Goal: Information Seeking & Learning: Learn about a topic

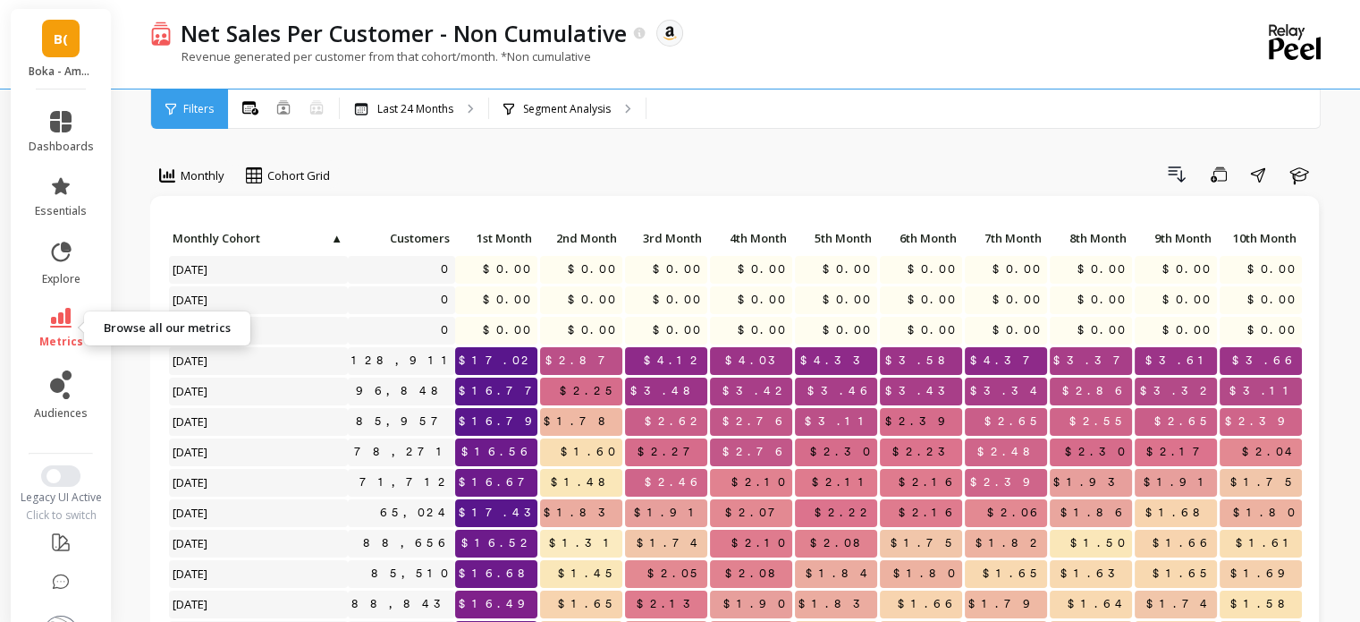
click at [60, 323] on icon at bounding box center [60, 318] width 21 height 20
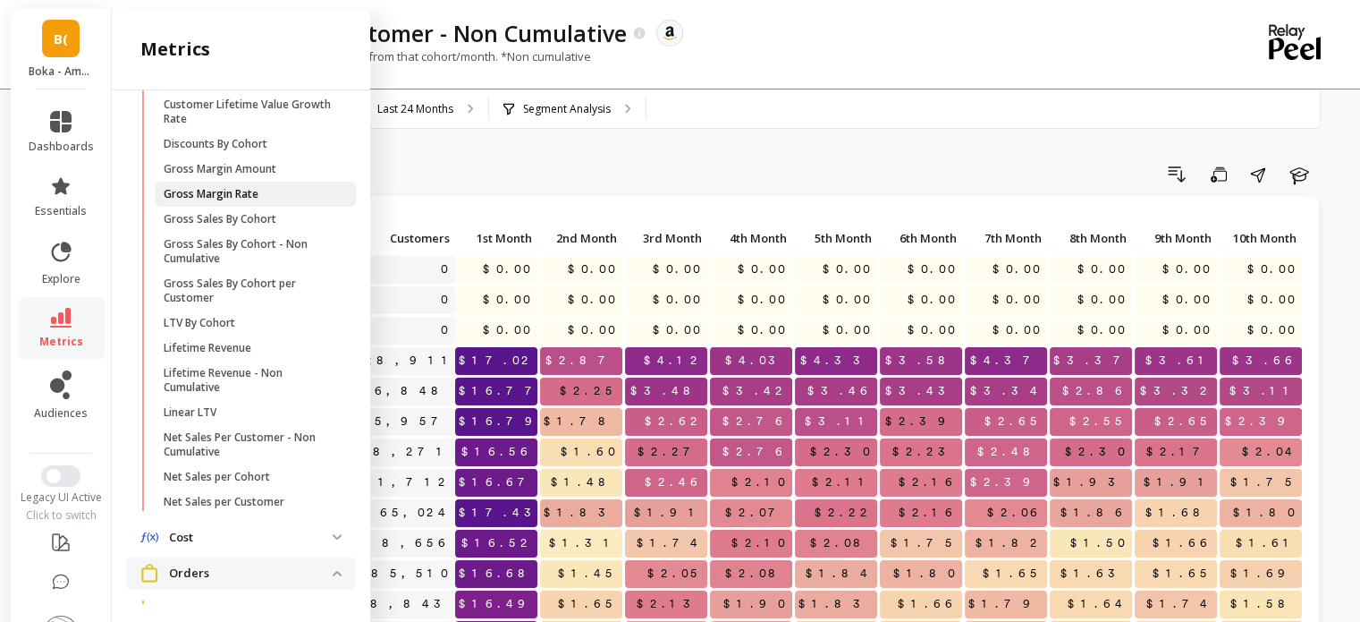
scroll to position [524, 0]
click at [250, 480] on p "Net Sales per Cohort" at bounding box center [217, 475] width 106 height 14
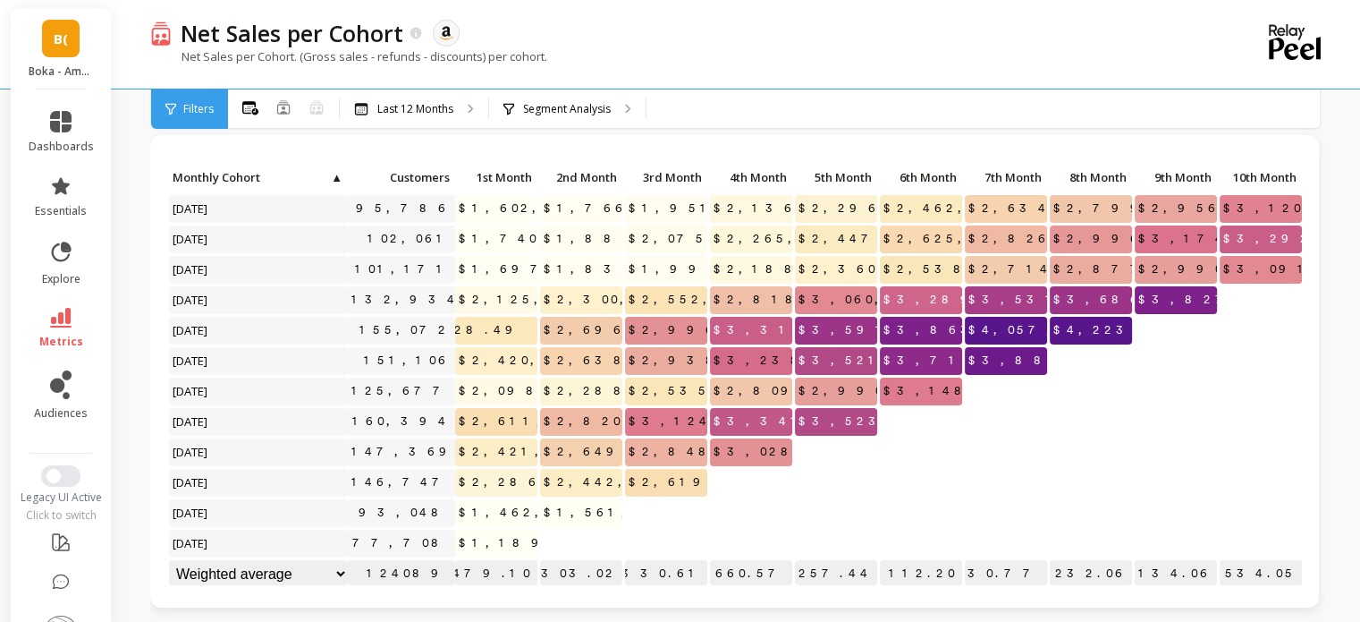
scroll to position [14, 0]
click at [56, 326] on icon at bounding box center [60, 318] width 21 height 20
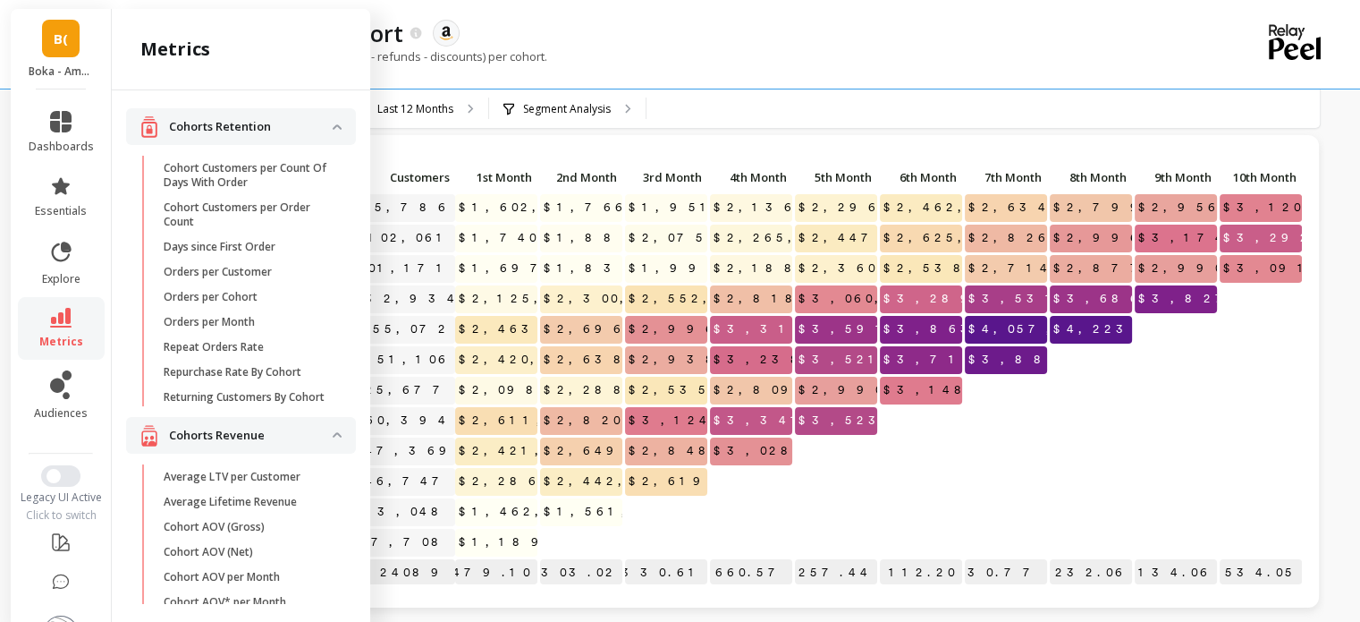
scroll to position [524, 0]
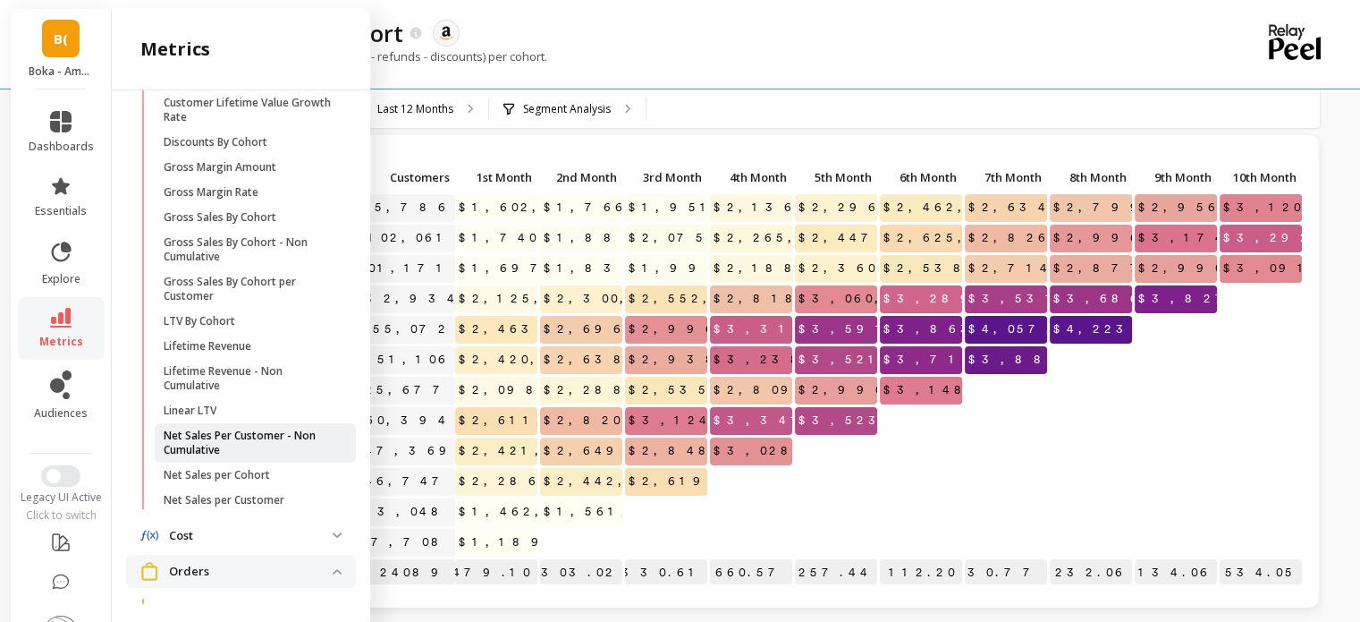
click at [219, 457] on p "Net Sales Per Customer - Non Cumulative" at bounding box center [249, 442] width 171 height 29
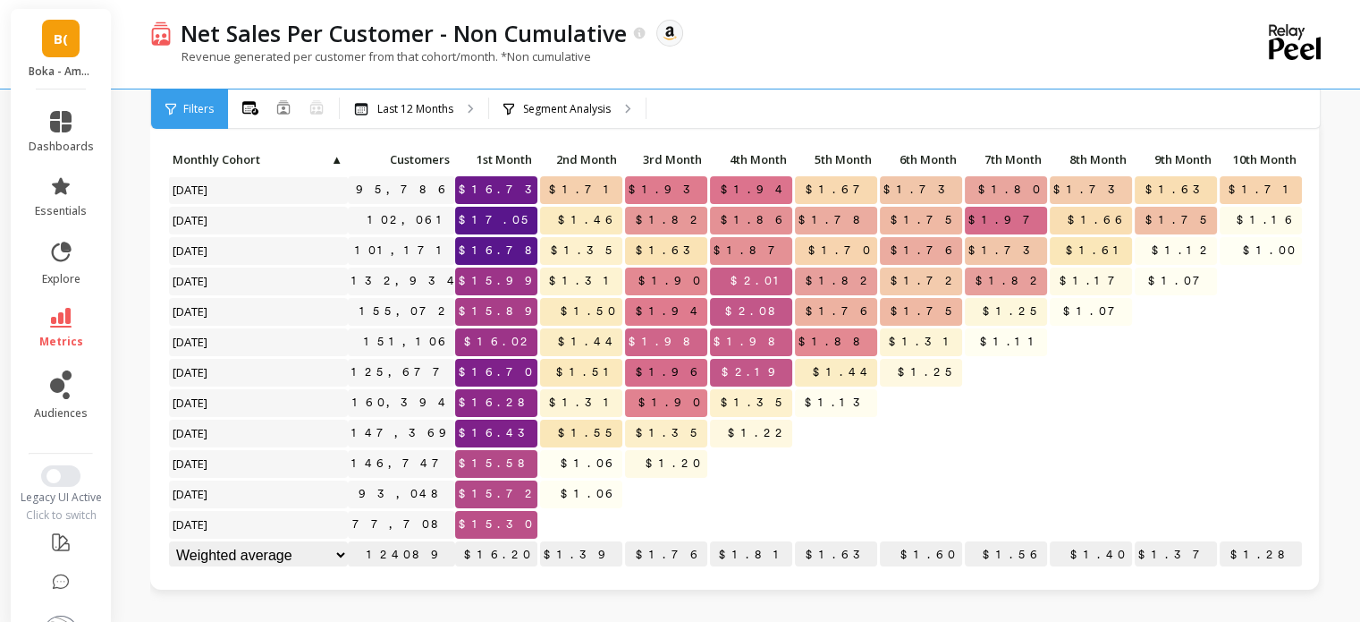
scroll to position [68, 0]
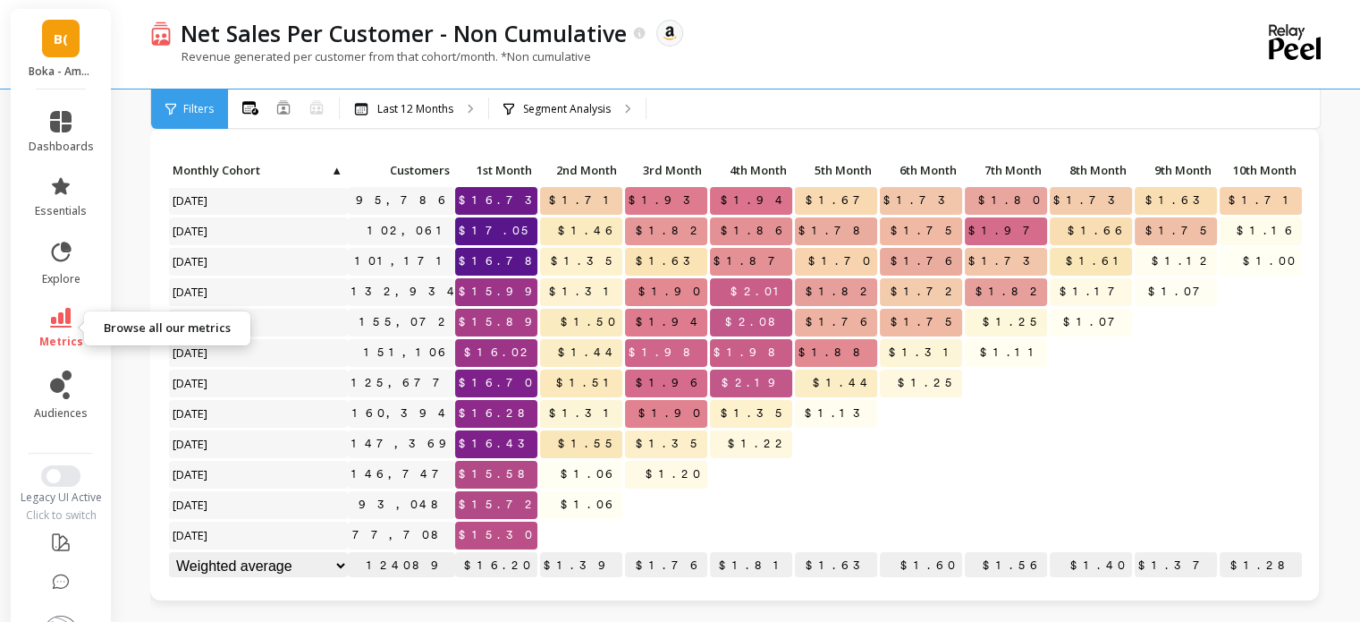
click at [66, 326] on link "metrics" at bounding box center [61, 328] width 65 height 41
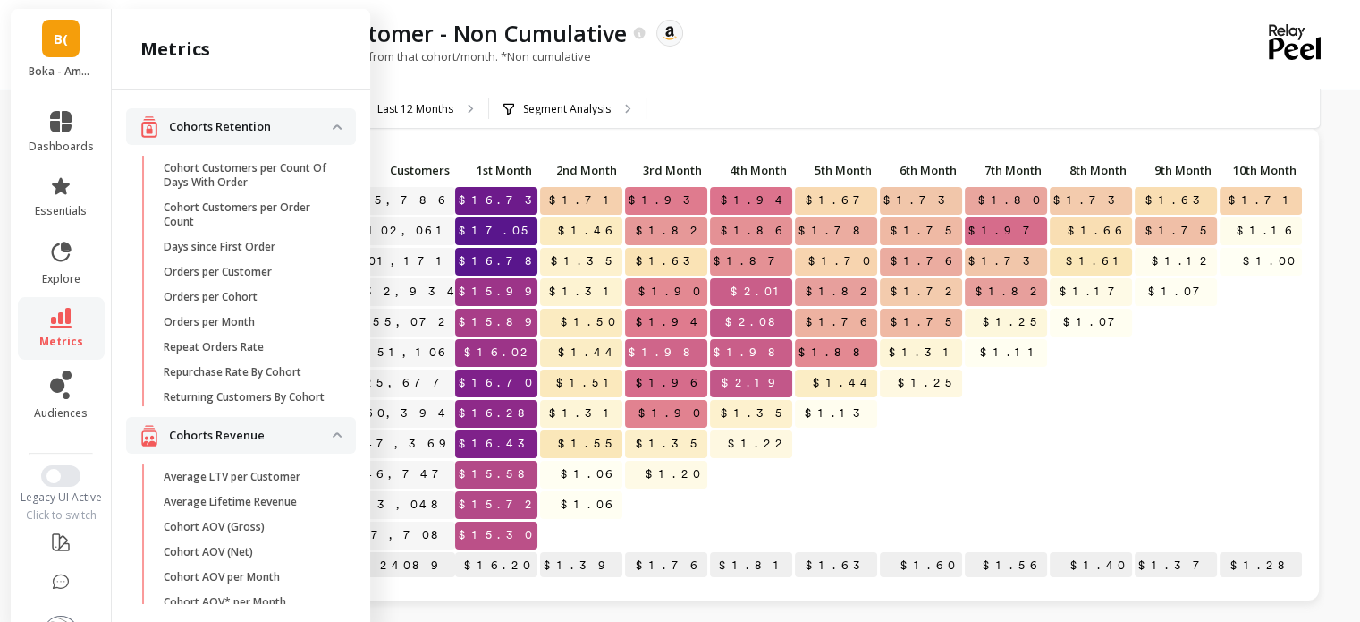
scroll to position [524, 0]
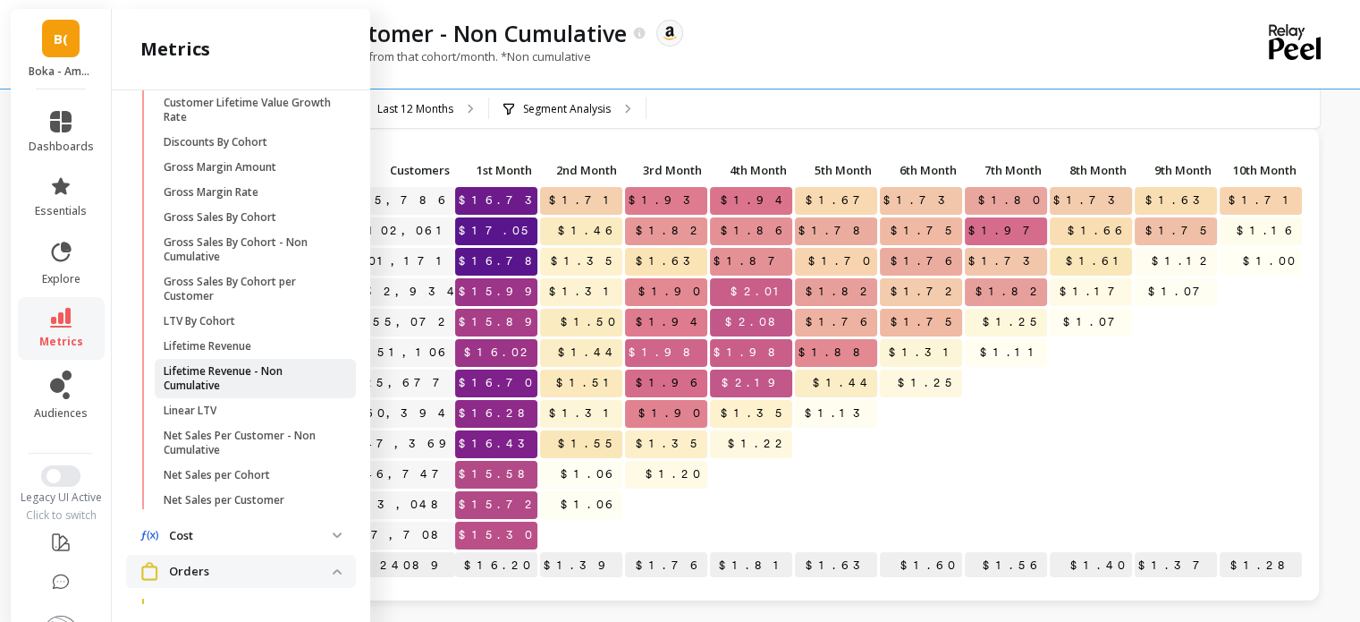
click at [222, 393] on p "Lifetime Revenue - Non Cumulative" at bounding box center [249, 378] width 171 height 29
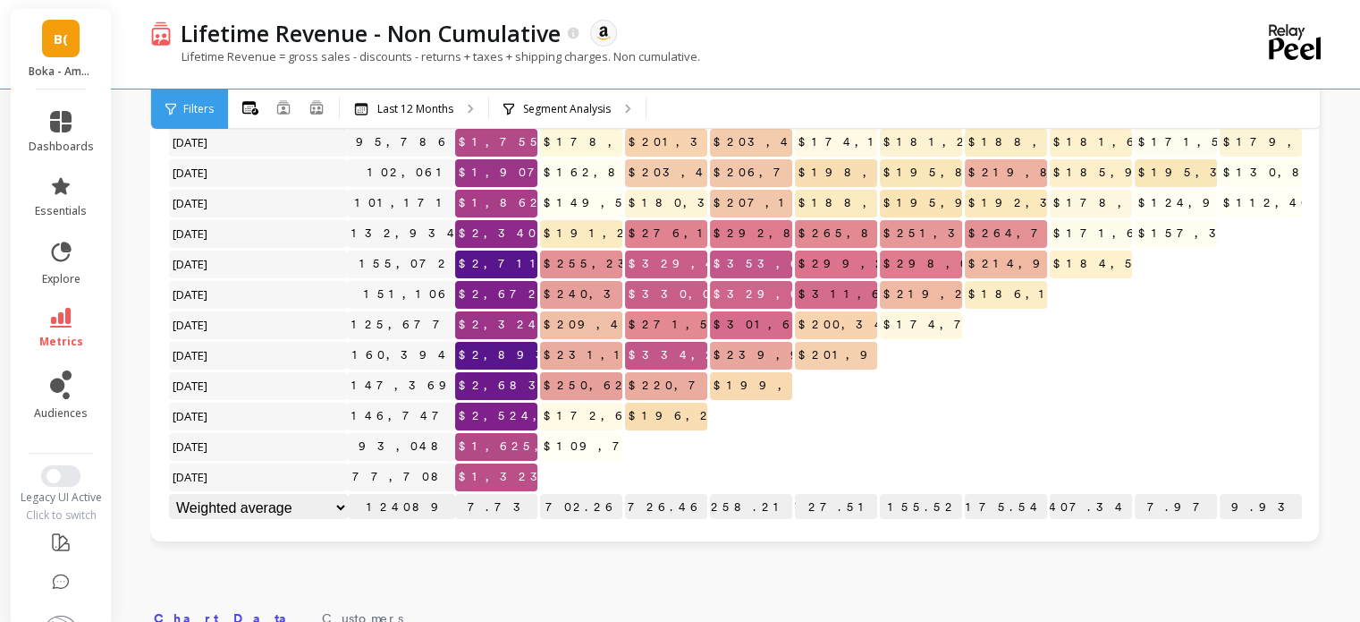
scroll to position [80, 0]
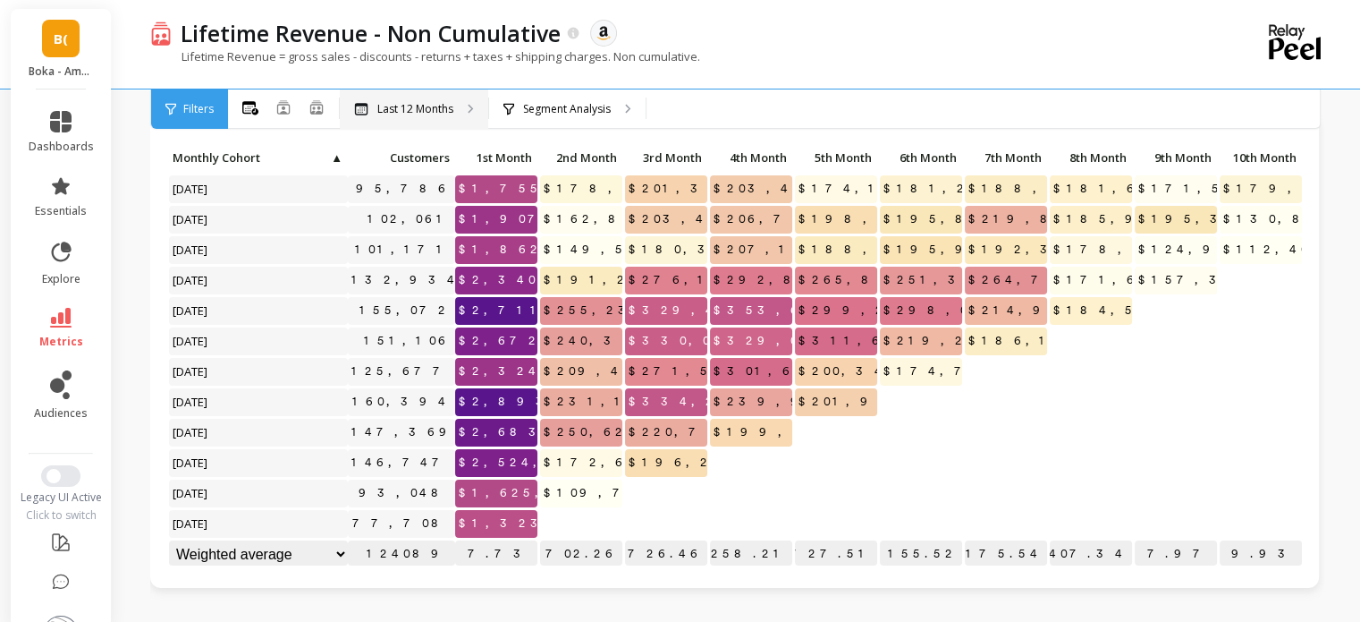
click at [453, 114] on p "Last 12 Months" at bounding box center [415, 109] width 76 height 14
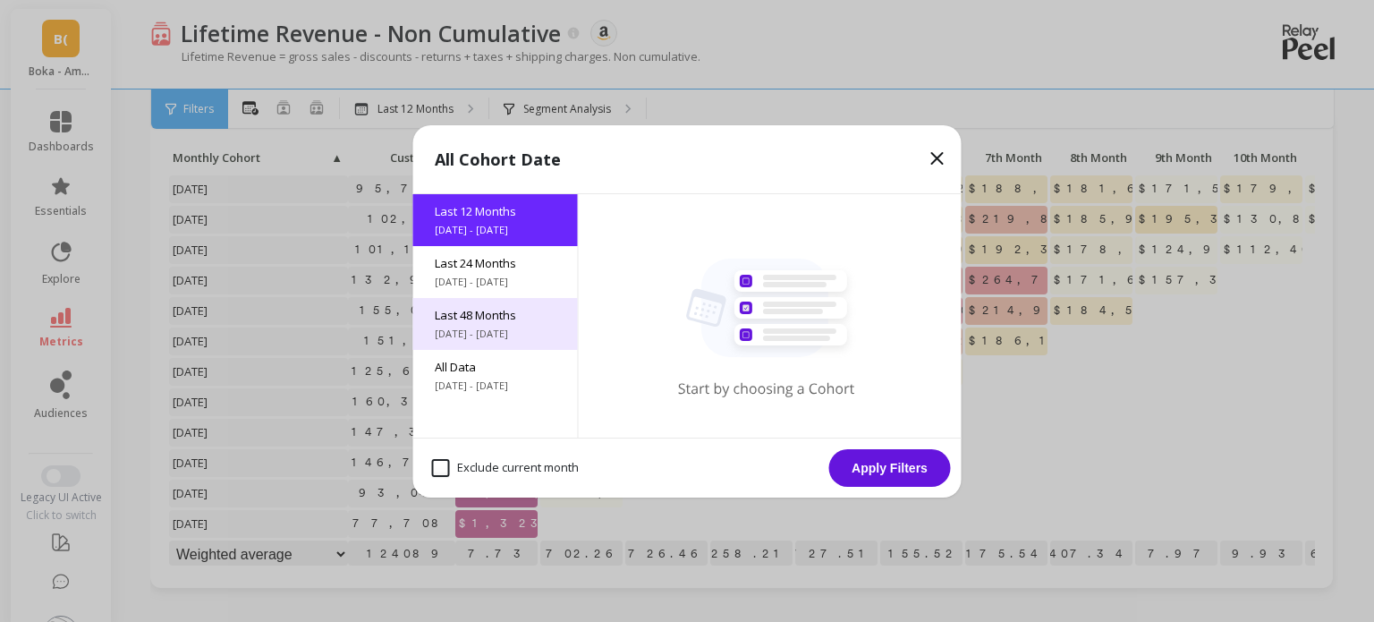
click at [493, 323] on div "Last 48 Months 9/29/2021 - 9/29/2025" at bounding box center [495, 324] width 165 height 52
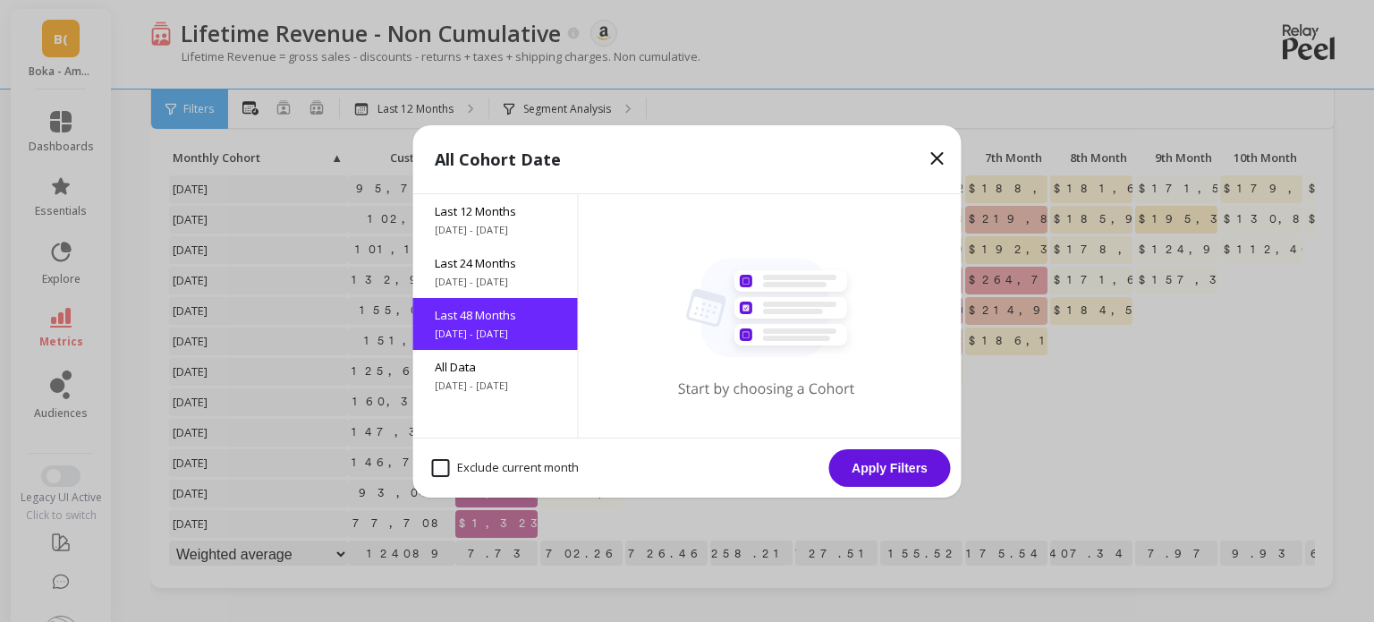
click at [874, 464] on button "Apply Filters" at bounding box center [890, 468] width 122 height 38
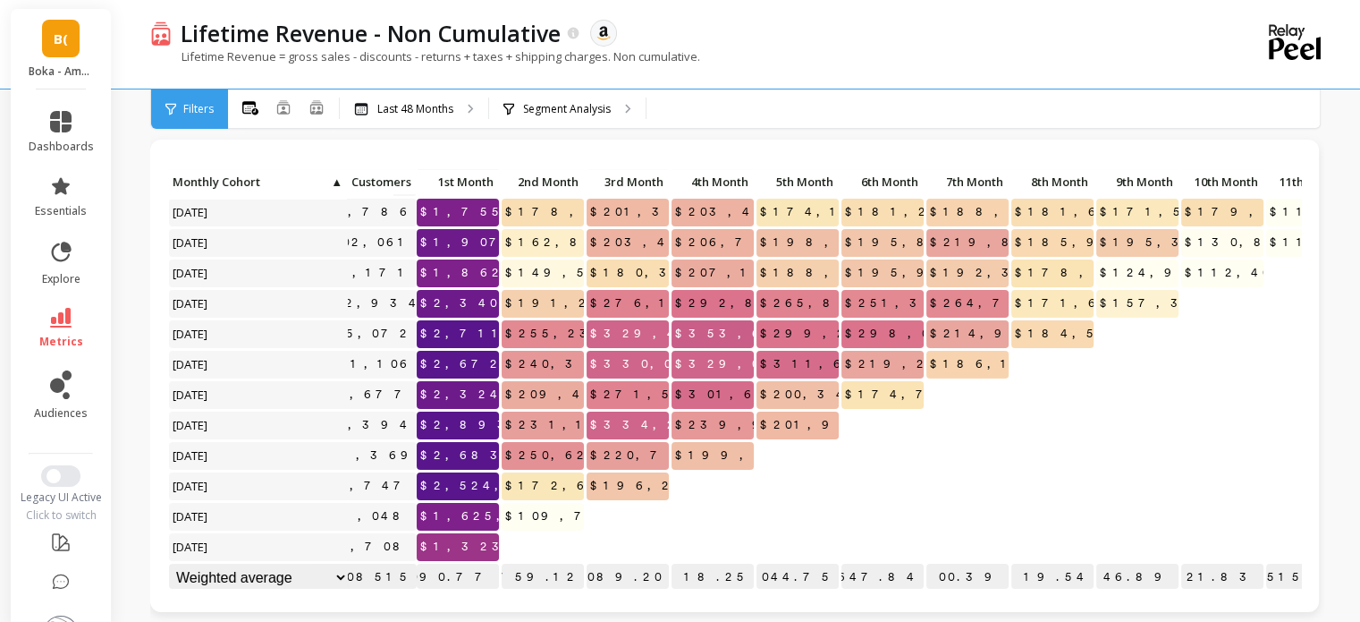
scroll to position [288, 38]
click at [50, 335] on span "metrics" at bounding box center [61, 342] width 44 height 14
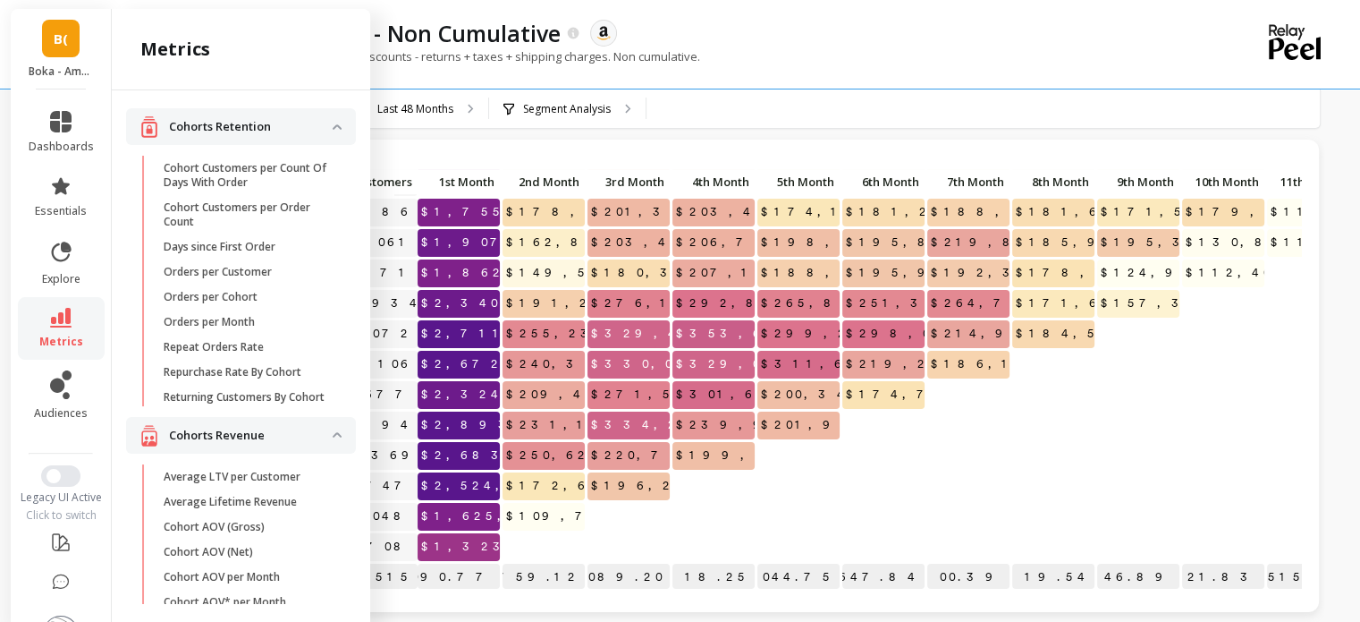
scroll to position [524, 0]
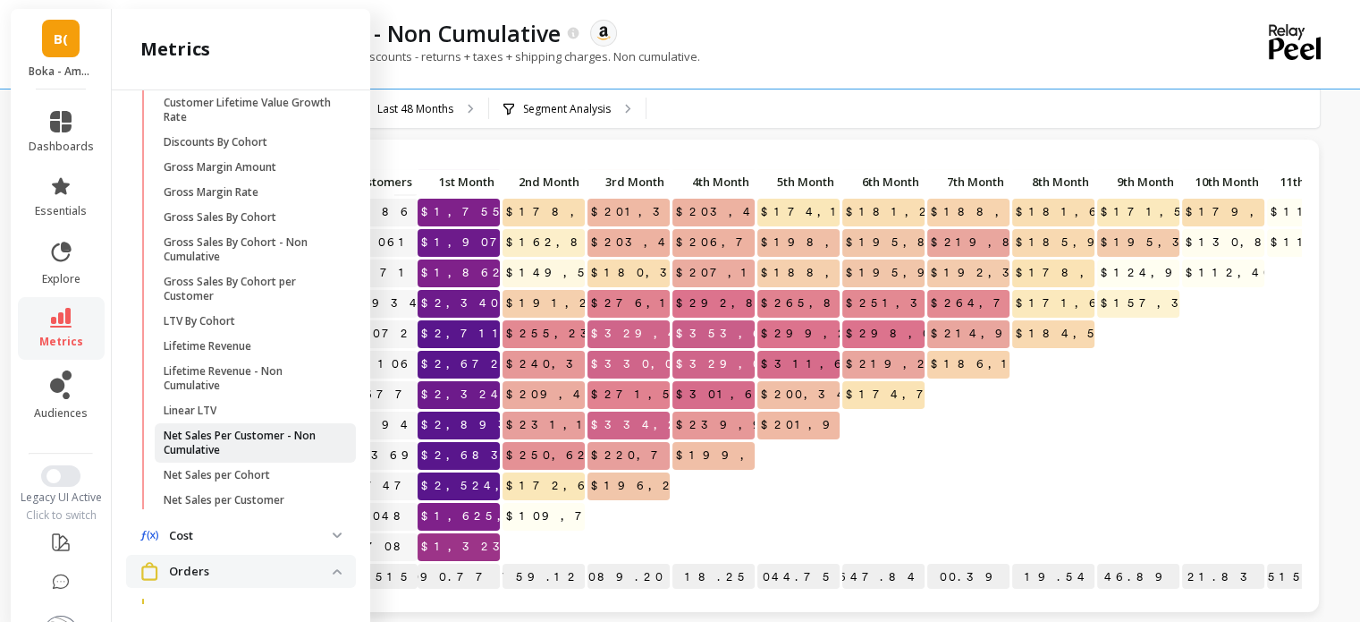
click at [245, 457] on p "Net Sales Per Customer - Non Cumulative" at bounding box center [249, 442] width 171 height 29
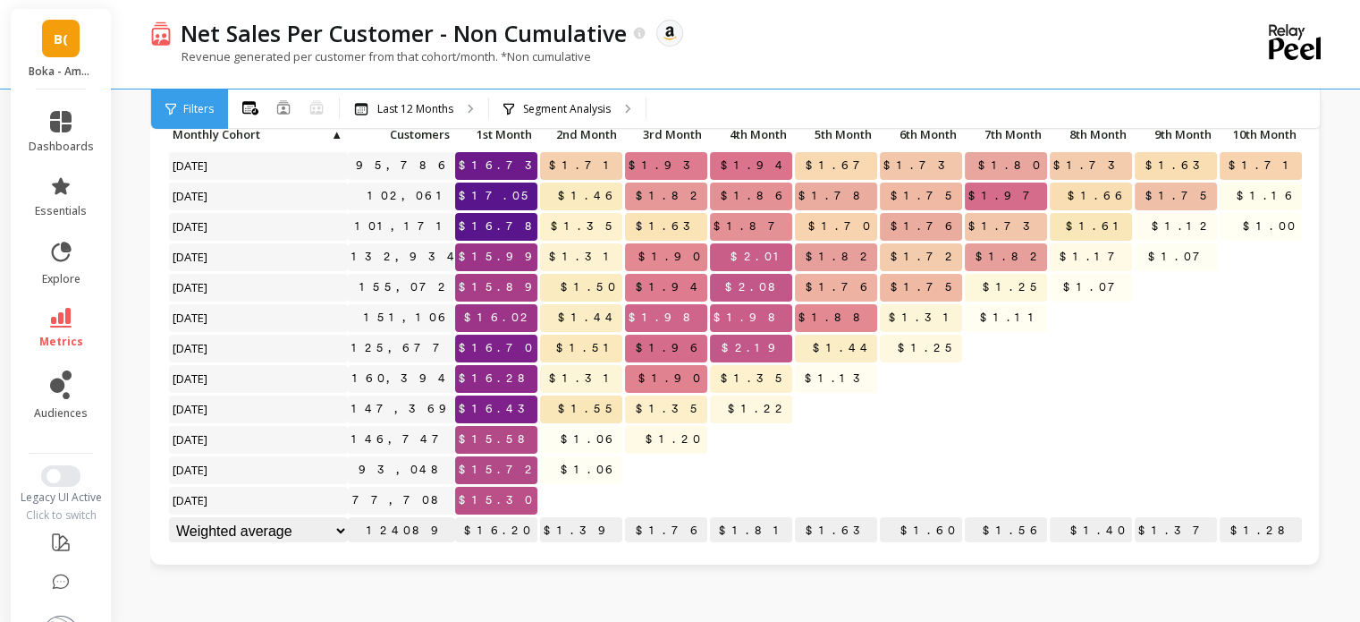
scroll to position [14, 0]
click at [51, 314] on icon at bounding box center [60, 318] width 21 height 20
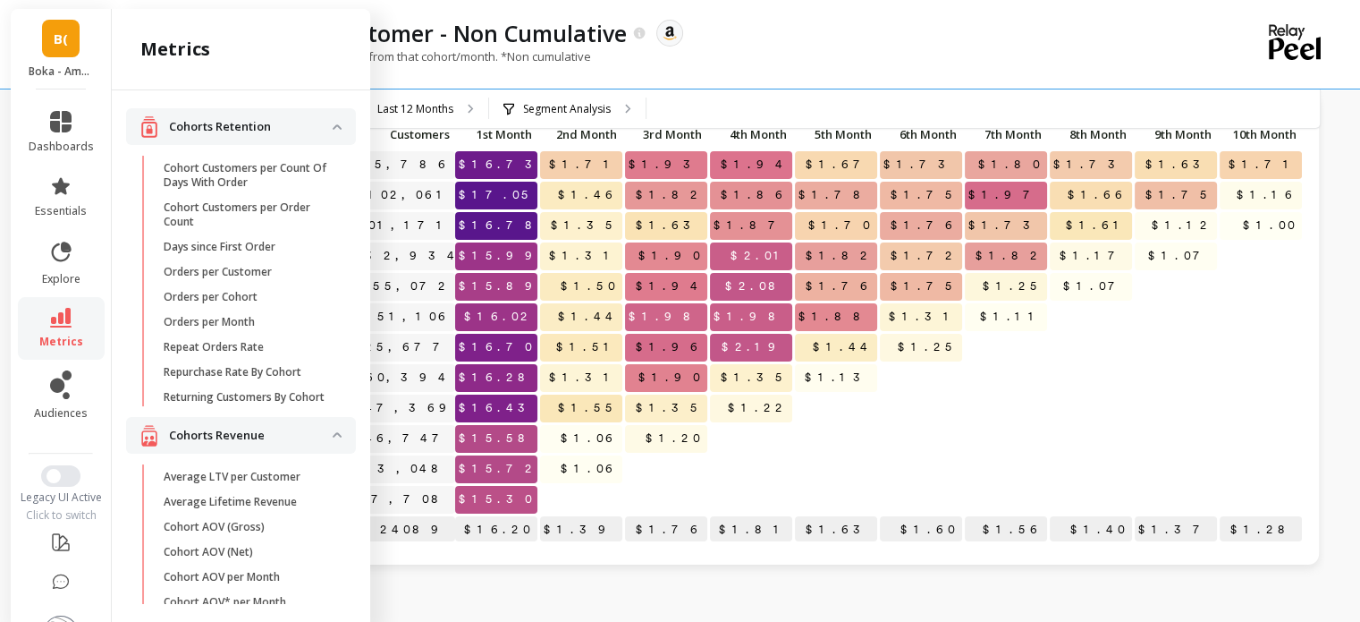
scroll to position [524, 0]
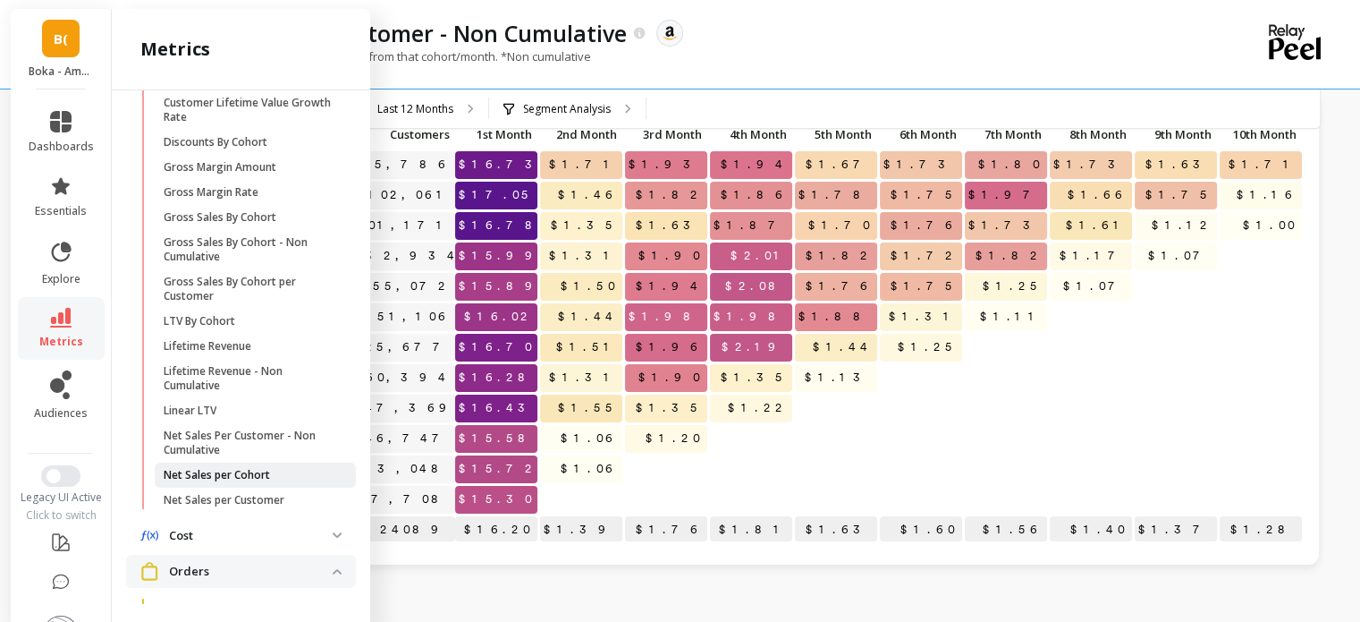
click at [248, 482] on p "Net Sales per Cohort" at bounding box center [217, 475] width 106 height 14
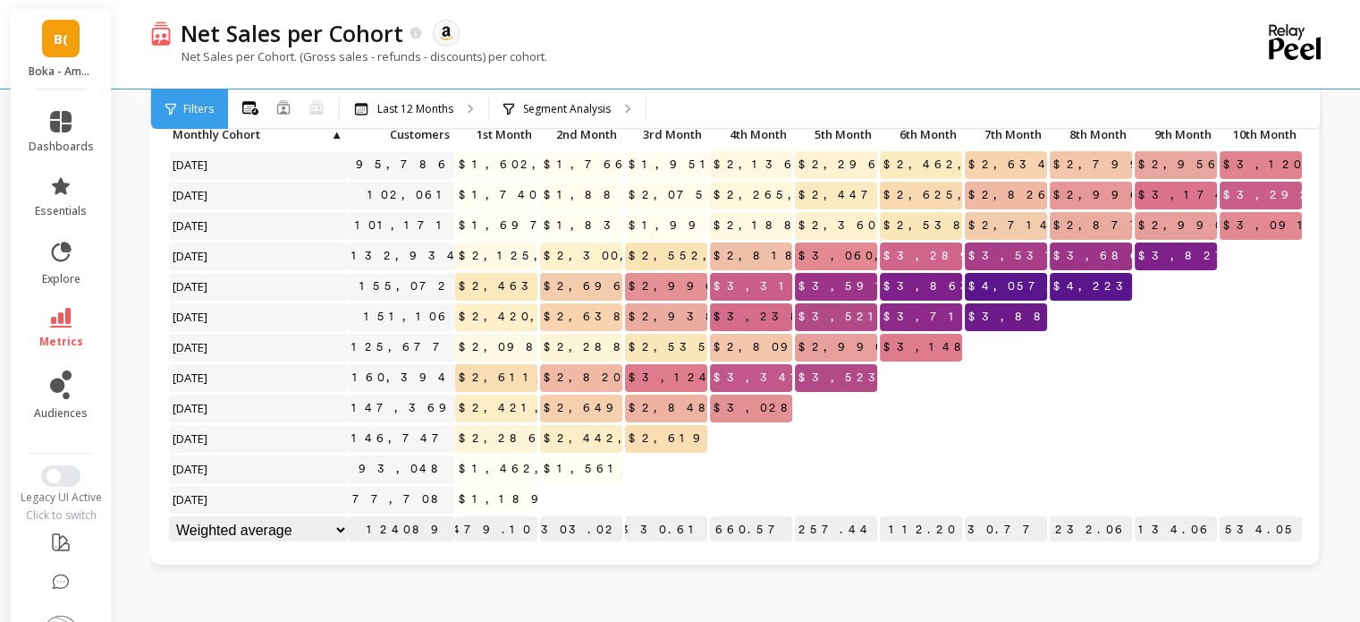
scroll to position [13, 0]
click at [54, 333] on link "metrics" at bounding box center [61, 328] width 65 height 41
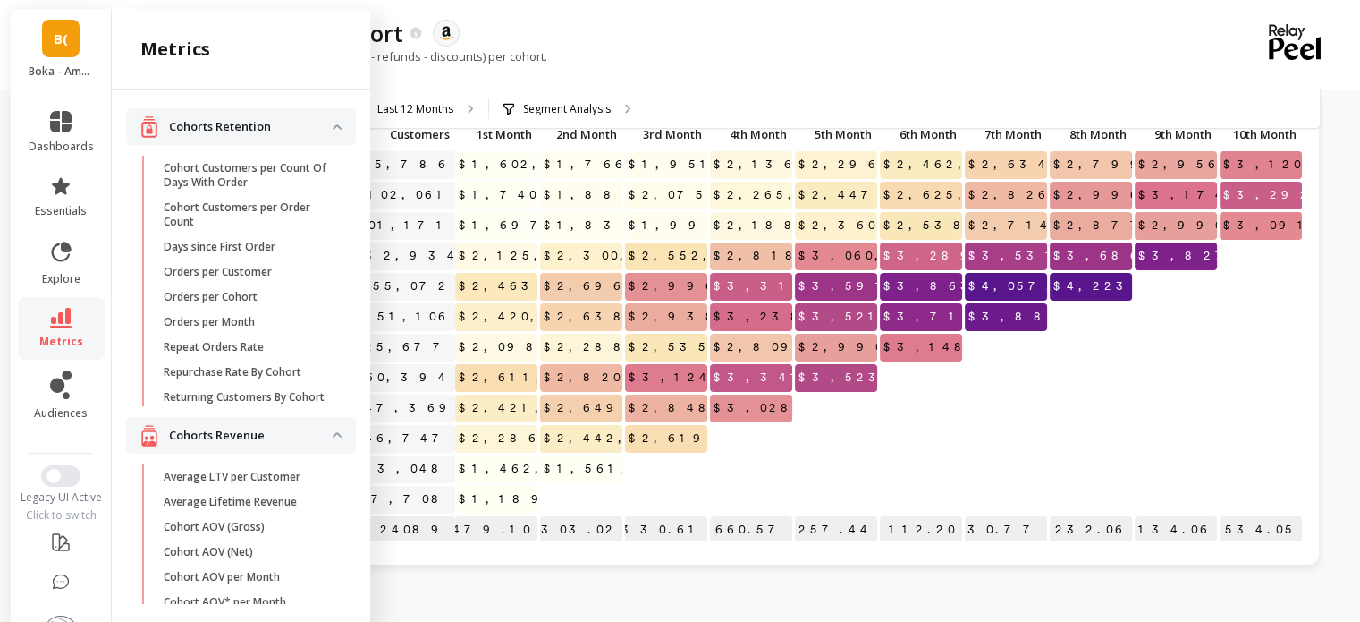
scroll to position [524, 0]
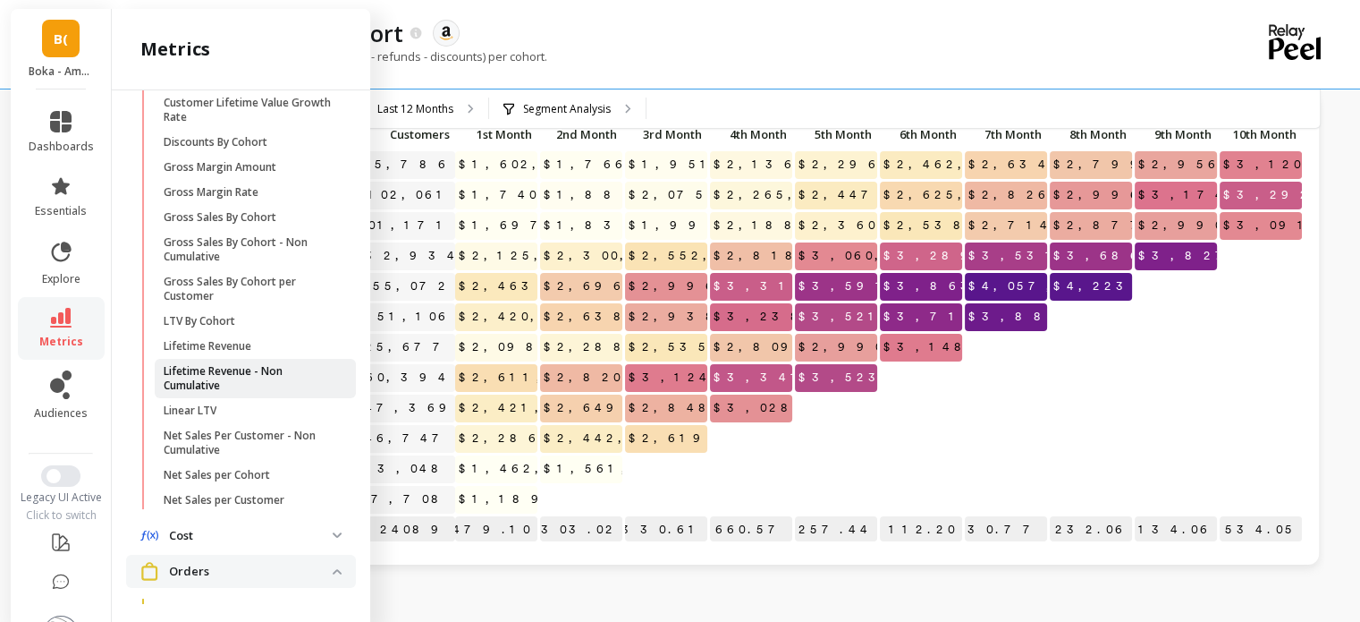
click at [233, 380] on p "Lifetime Revenue - Non Cumulative" at bounding box center [249, 378] width 171 height 29
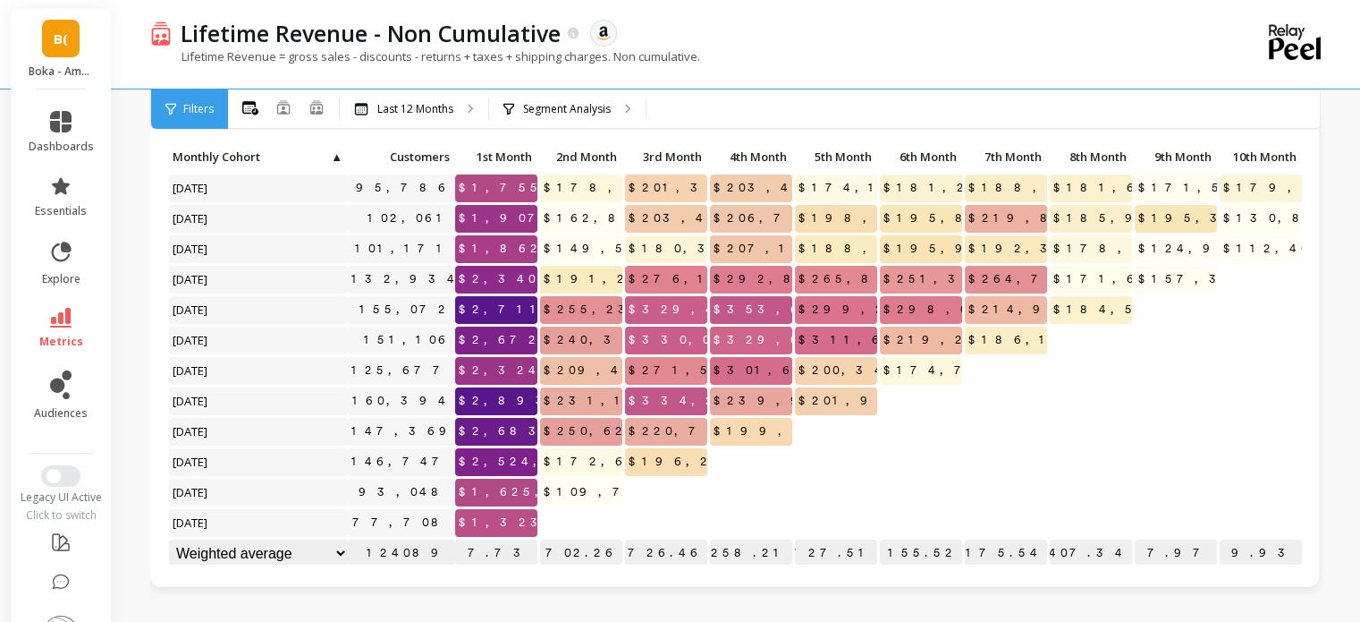
scroll to position [77, 0]
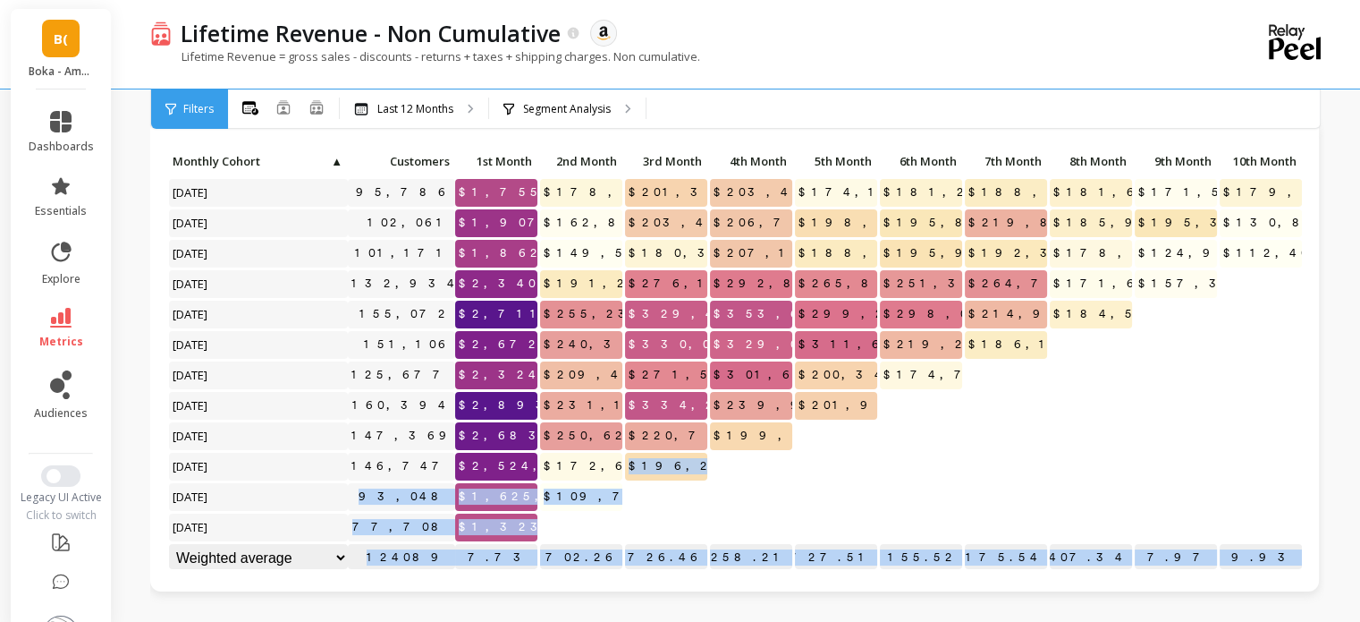
drag, startPoint x: 161, startPoint y: 157, endPoint x: 659, endPoint y: 481, distance: 594.7
click at [659, 481] on div "Click to create an audience 95,786 $1,755,645.39 $178,921.75 $201,311.96 $203,4…" at bounding box center [734, 355] width 1169 height 472
click at [823, 517] on p at bounding box center [836, 519] width 82 height 13
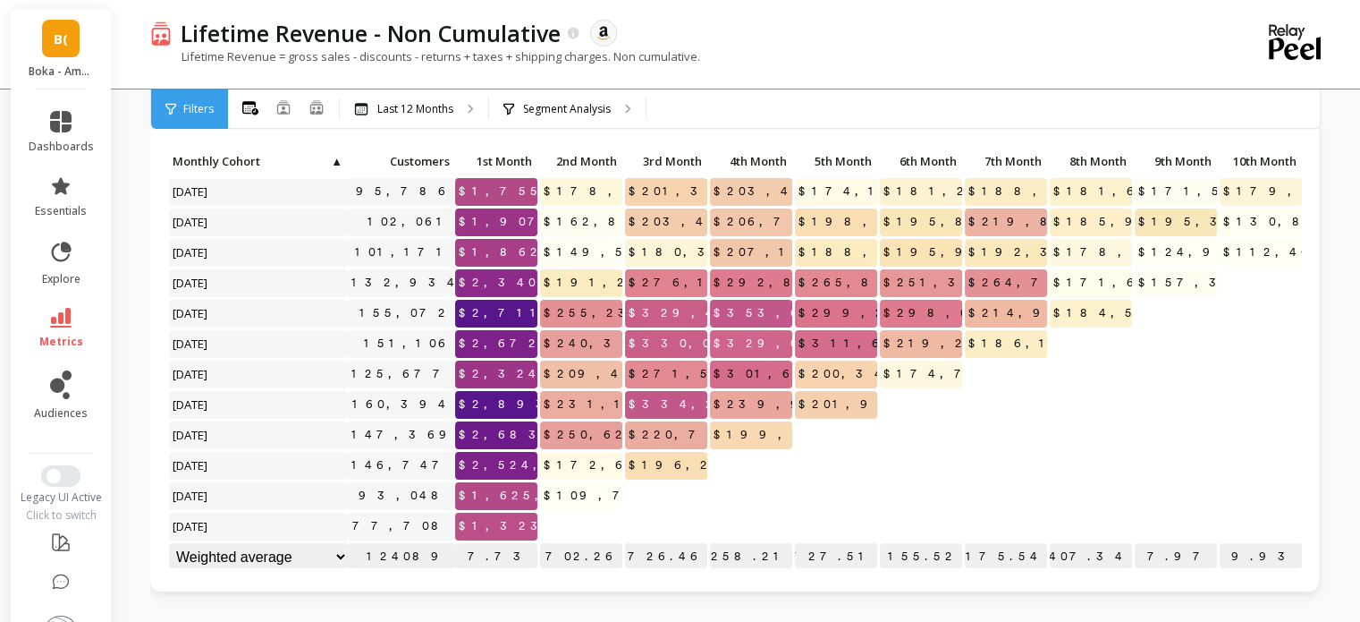
scroll to position [0, 0]
click at [452, 99] on div "Last 12 Months" at bounding box center [414, 108] width 148 height 39
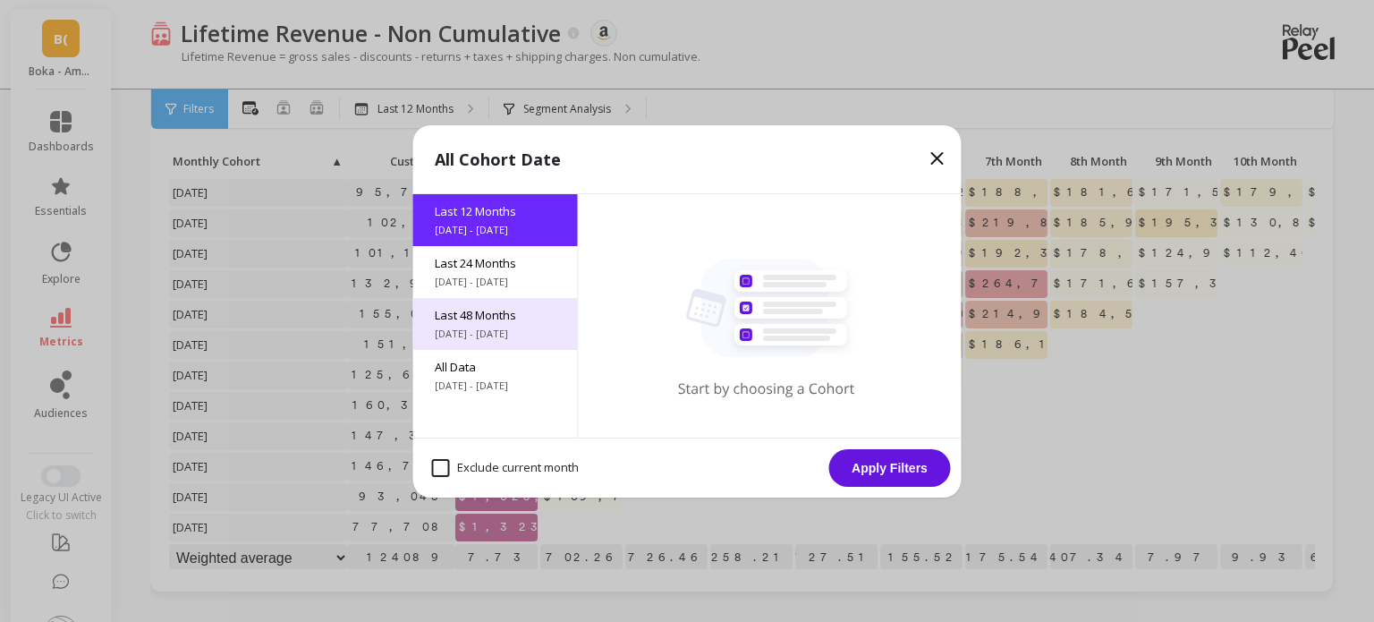
click at [499, 326] on span "9/29/2021 - 9/29/2025" at bounding box center [496, 333] width 122 height 14
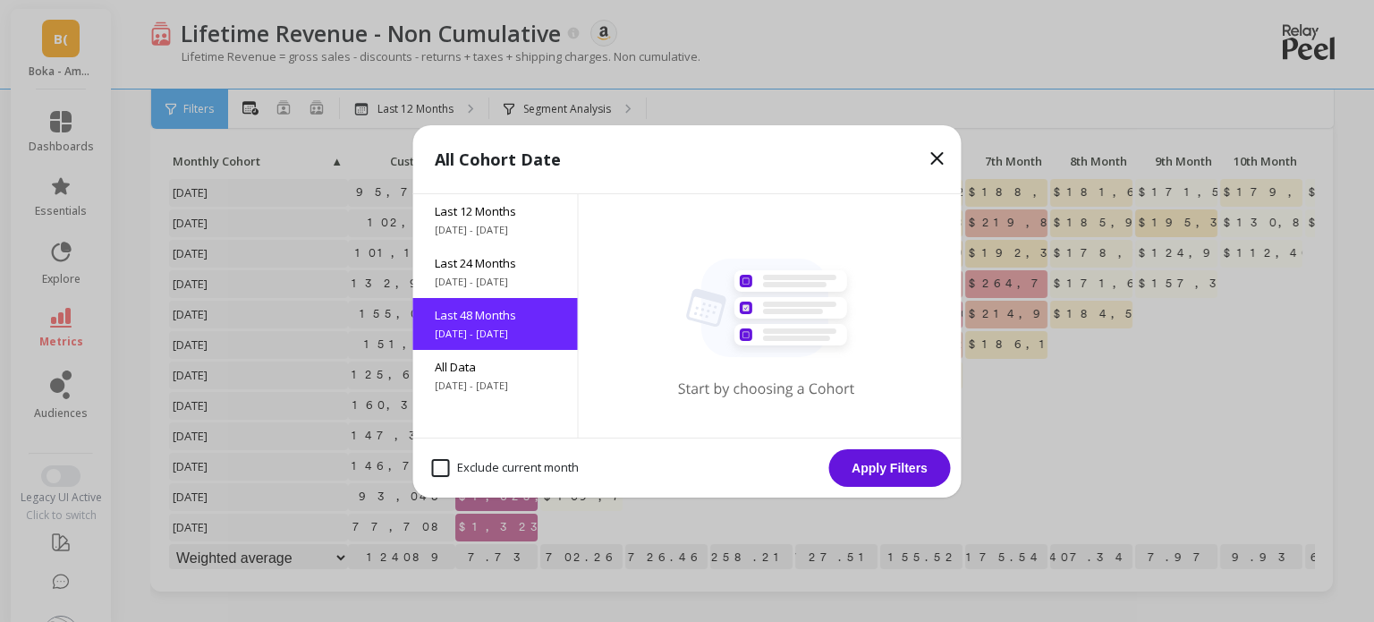
click at [886, 479] on button "Apply Filters" at bounding box center [890, 468] width 122 height 38
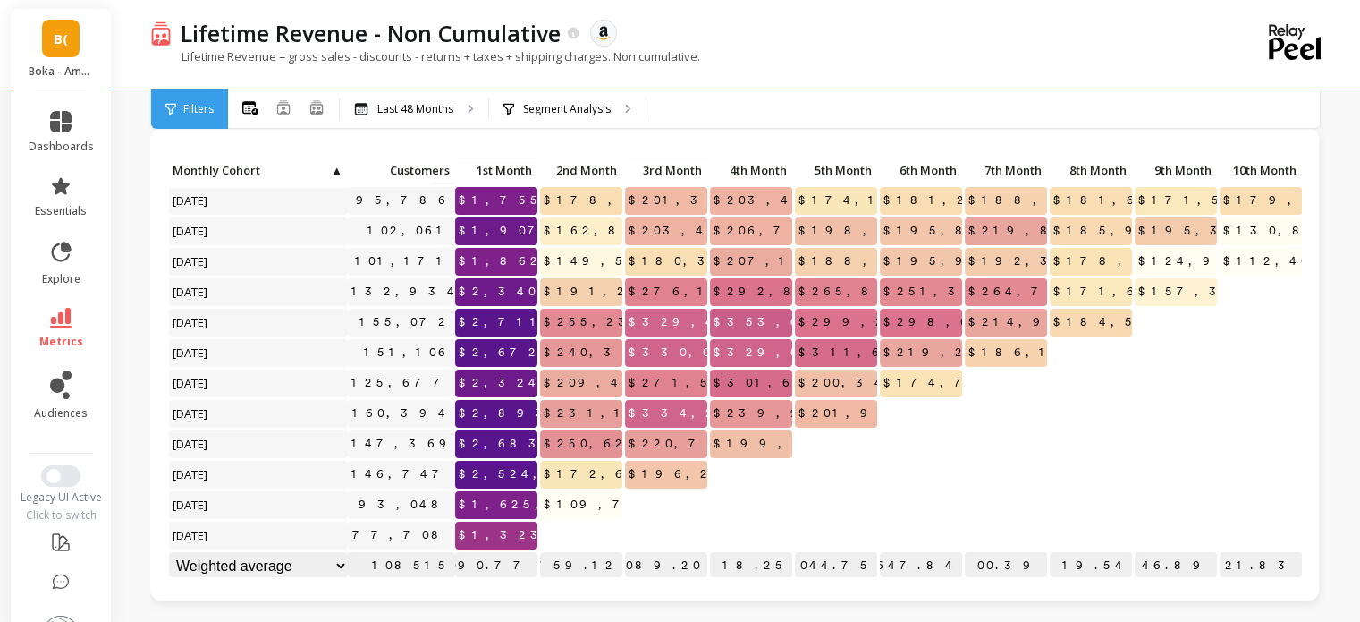
scroll to position [70, 0]
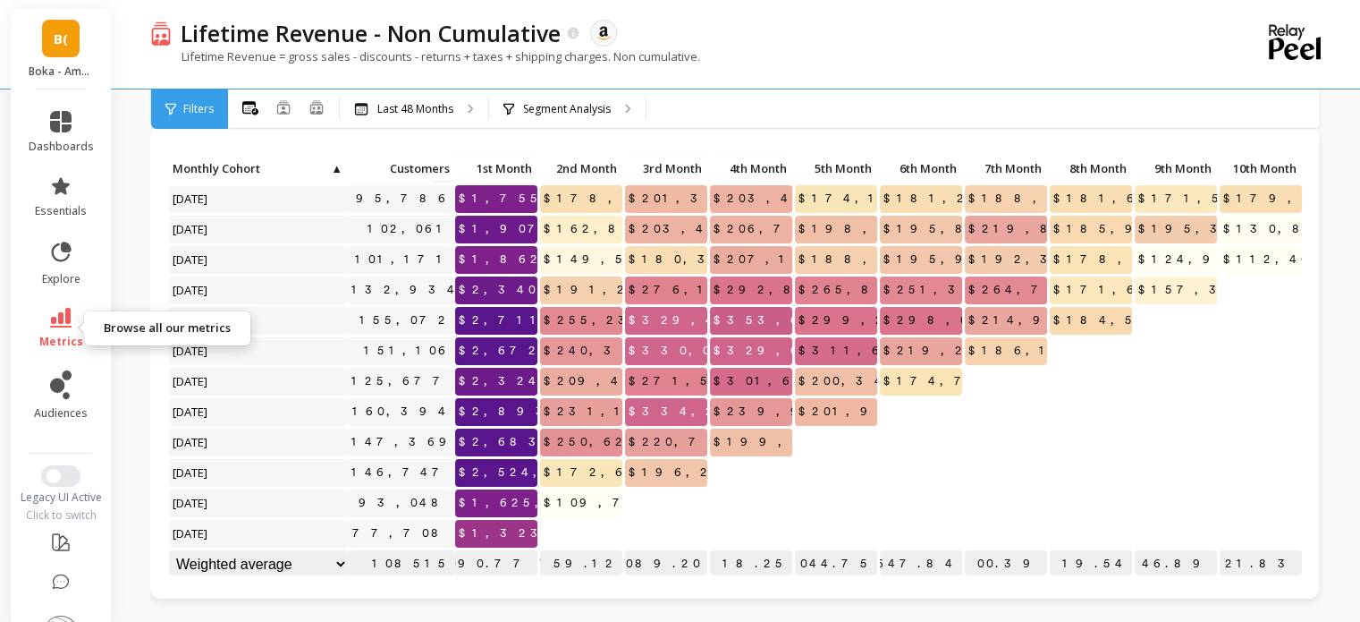
click at [50, 310] on icon at bounding box center [60, 318] width 21 height 20
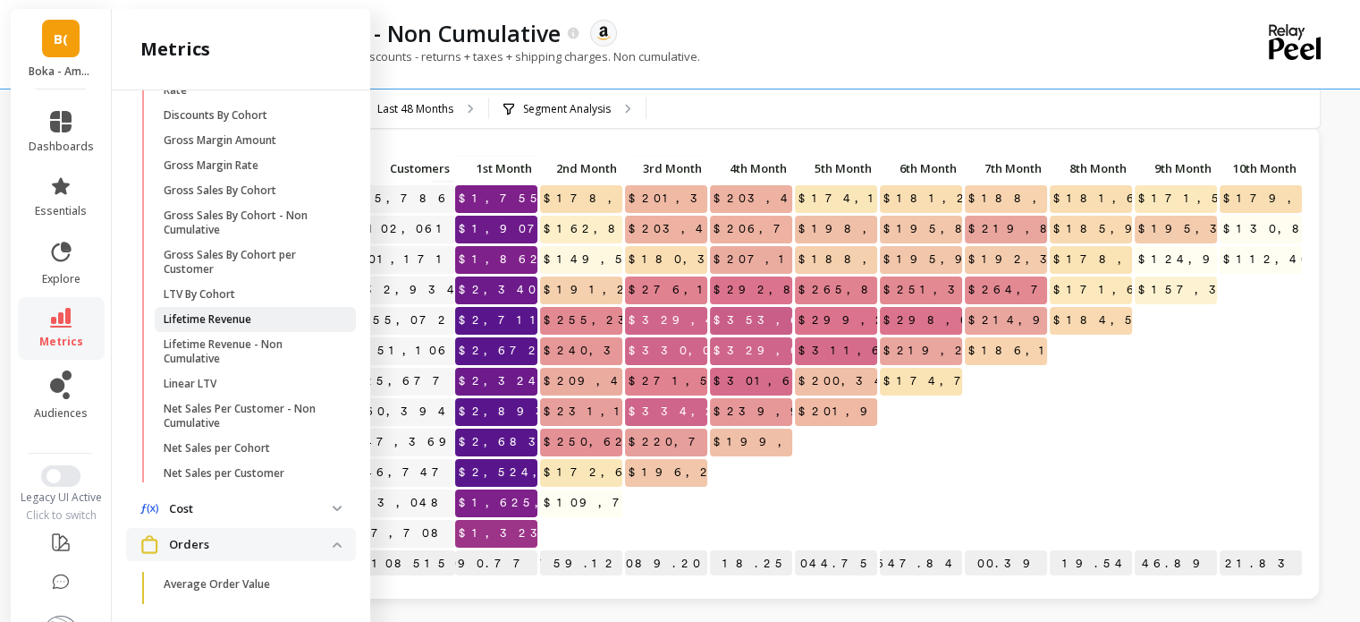
scroll to position [556, 0]
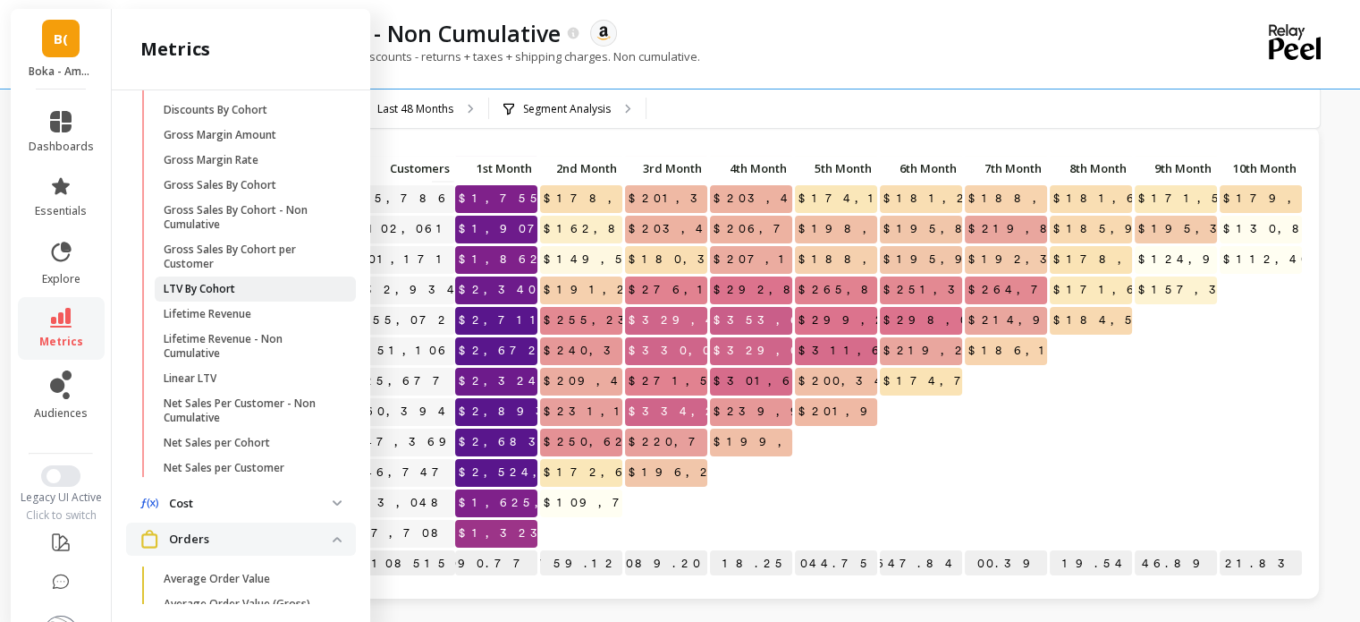
click at [250, 296] on span "LTV By Cohort" at bounding box center [249, 289] width 171 height 14
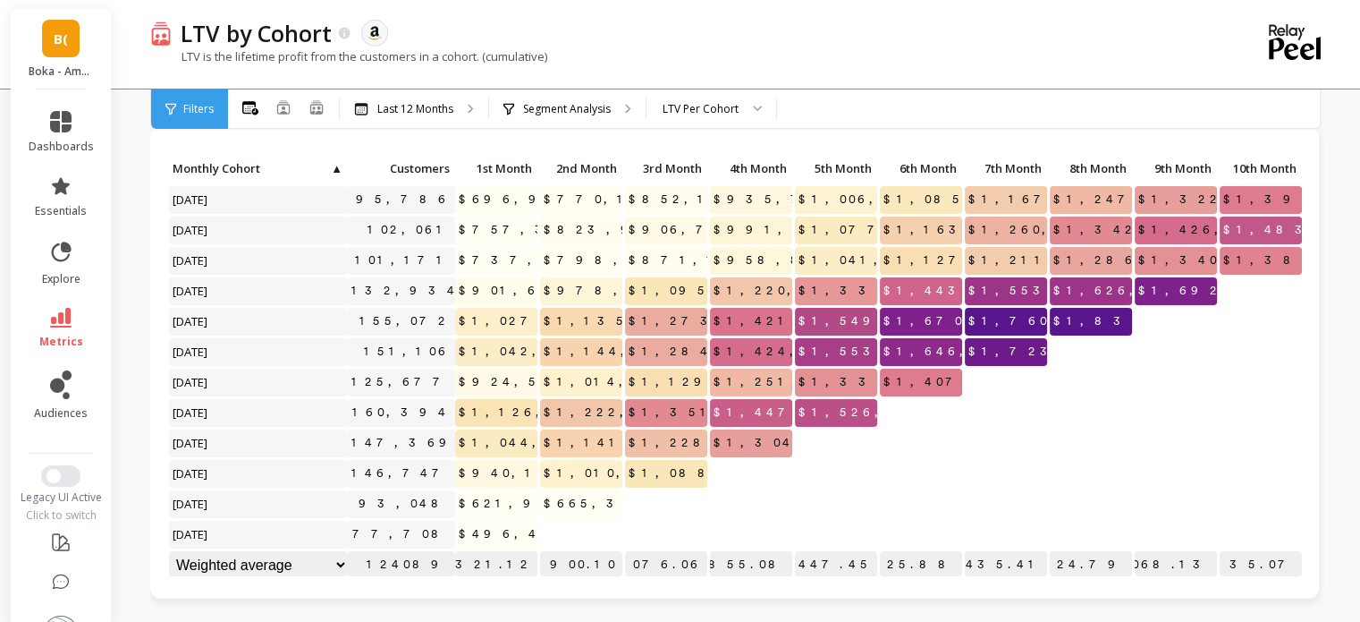
scroll to position [14, 0]
click at [469, 492] on span "$621,930.08" at bounding box center [533, 502] width 157 height 27
click at [551, 489] on span "$665,342.34" at bounding box center [616, 502] width 153 height 27
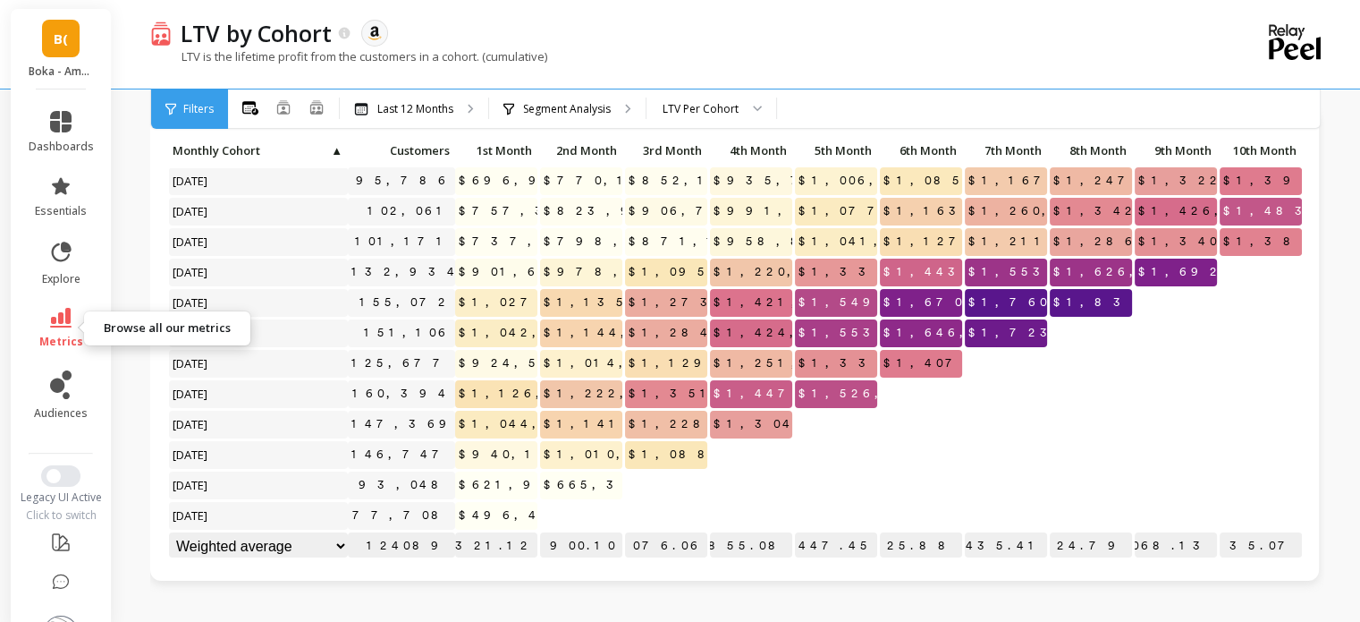
click at [55, 338] on span "metrics" at bounding box center [61, 342] width 44 height 14
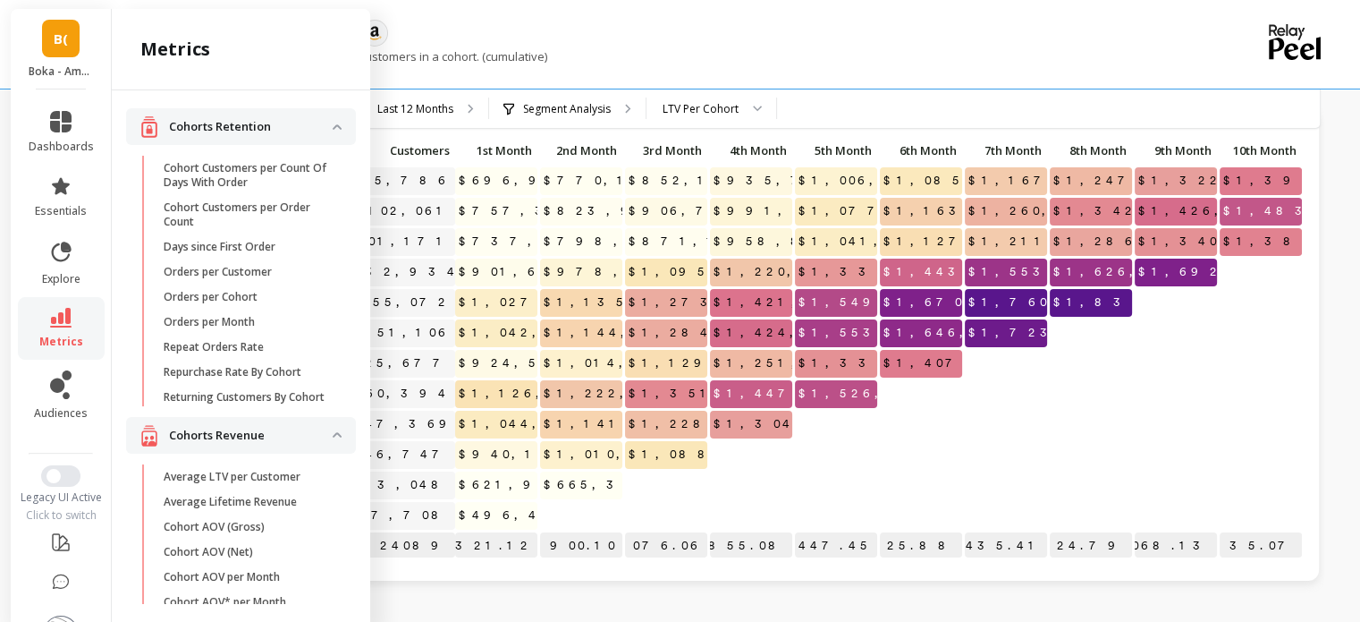
scroll to position [556, 0]
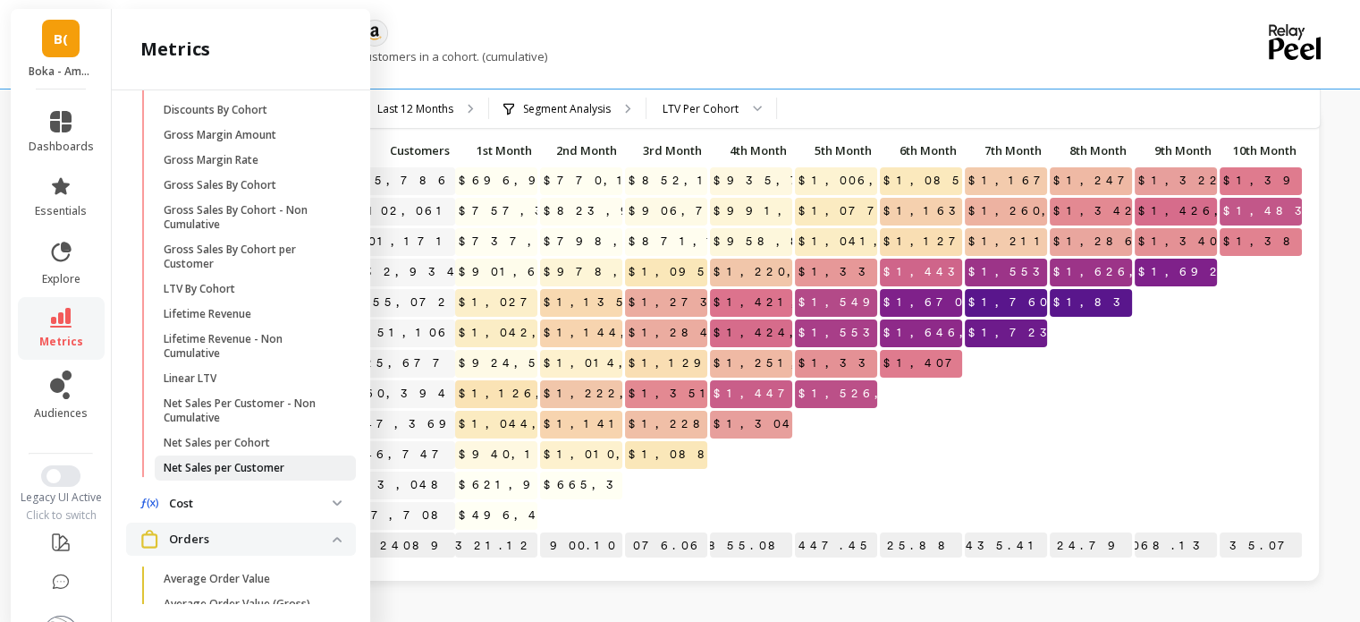
click at [233, 480] on link "Net Sales per Customer" at bounding box center [255, 467] width 201 height 25
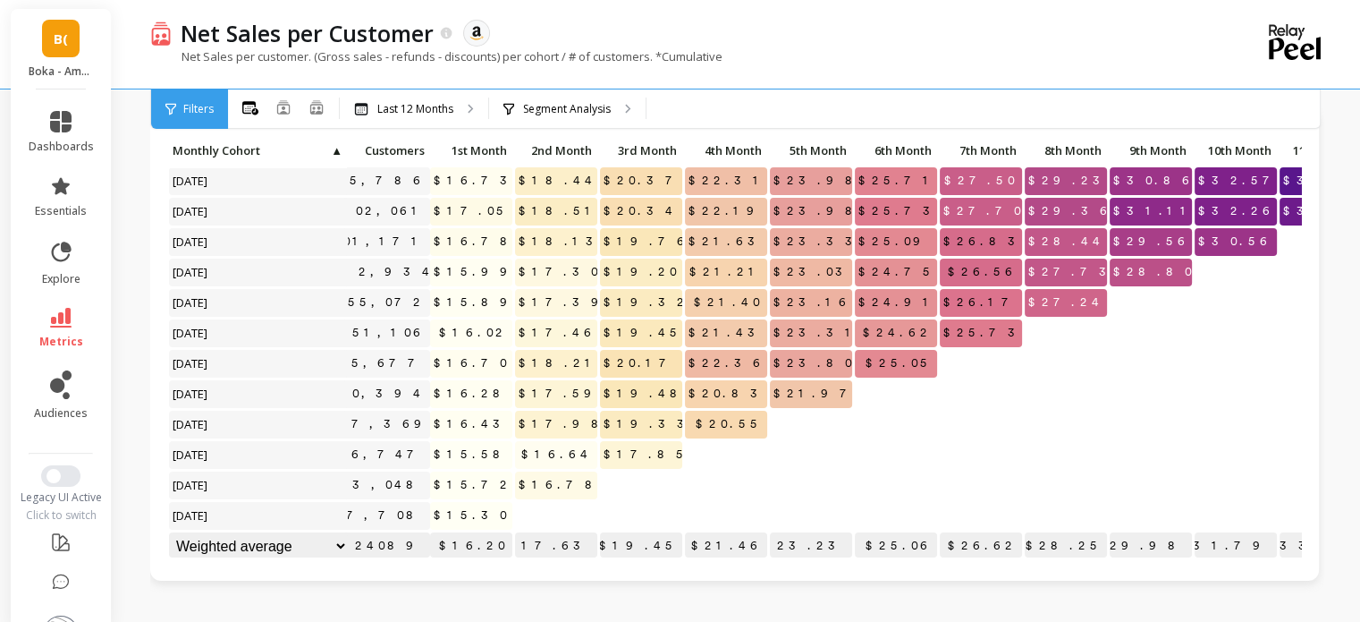
scroll to position [14, 0]
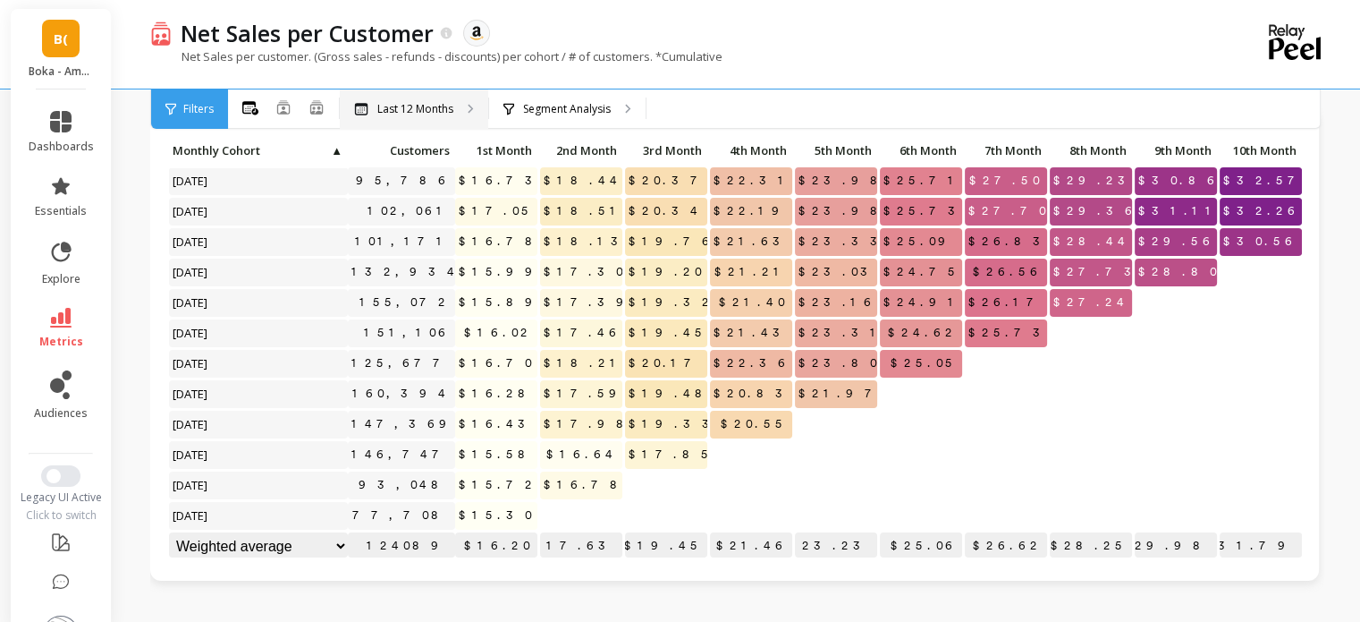
click at [454, 106] on div "Last 12 Months" at bounding box center [414, 108] width 148 height 39
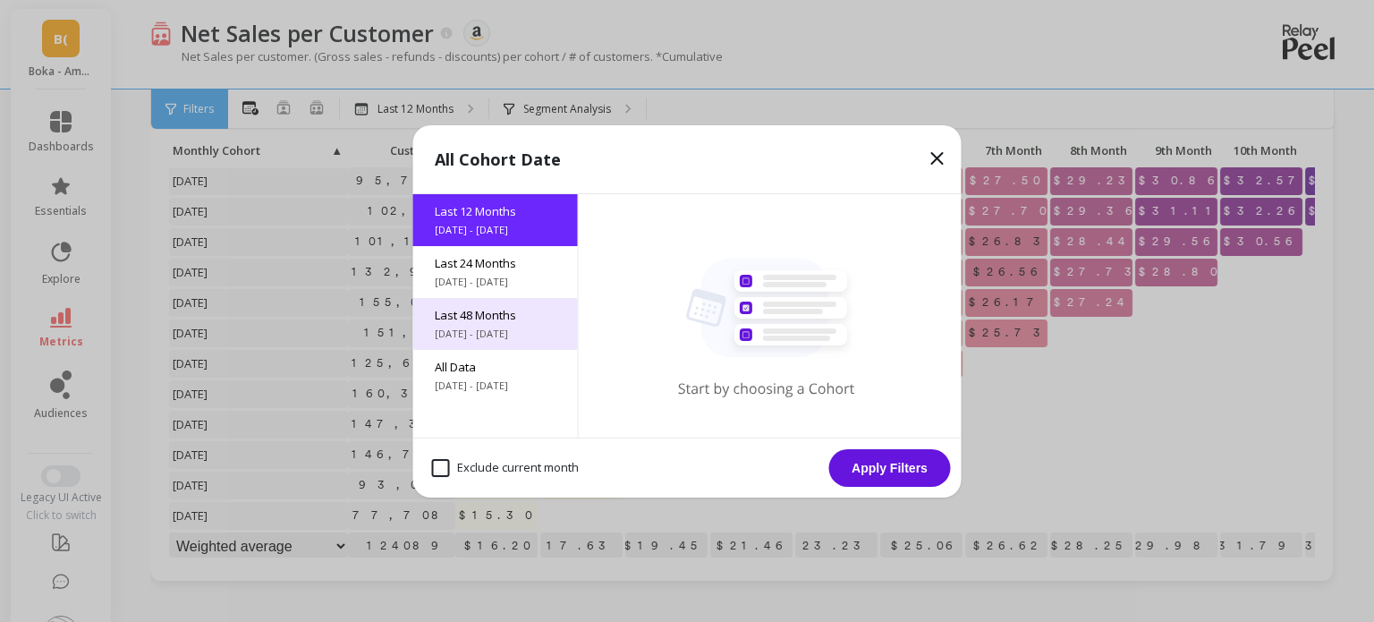
click at [491, 304] on div "Last 48 Months 9/29/2021 - 9/29/2025" at bounding box center [495, 324] width 165 height 52
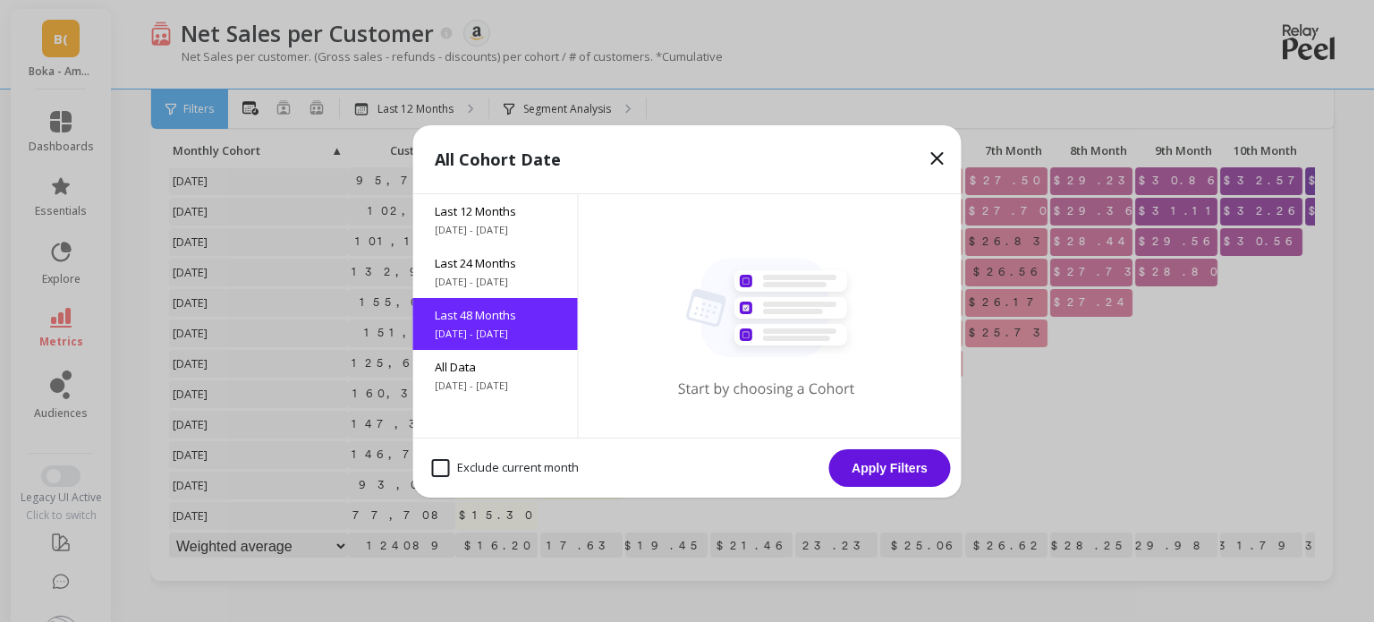
click at [922, 484] on button "Apply Filters" at bounding box center [890, 468] width 122 height 38
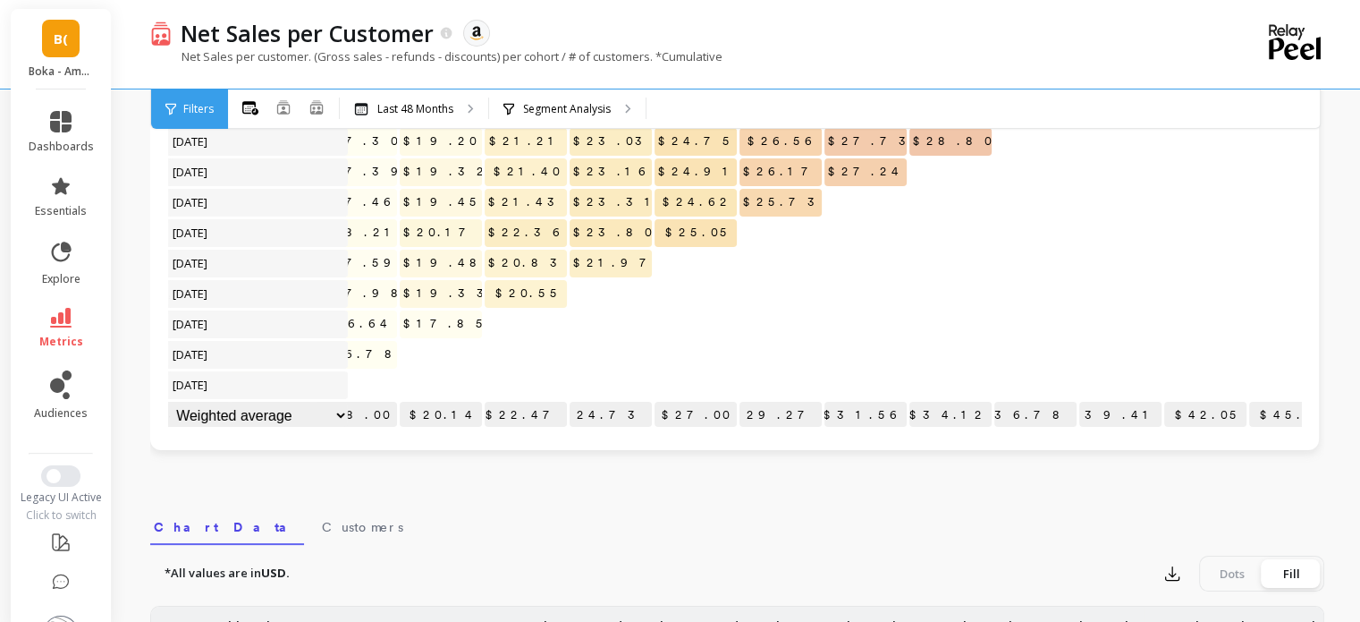
scroll to position [288, 96]
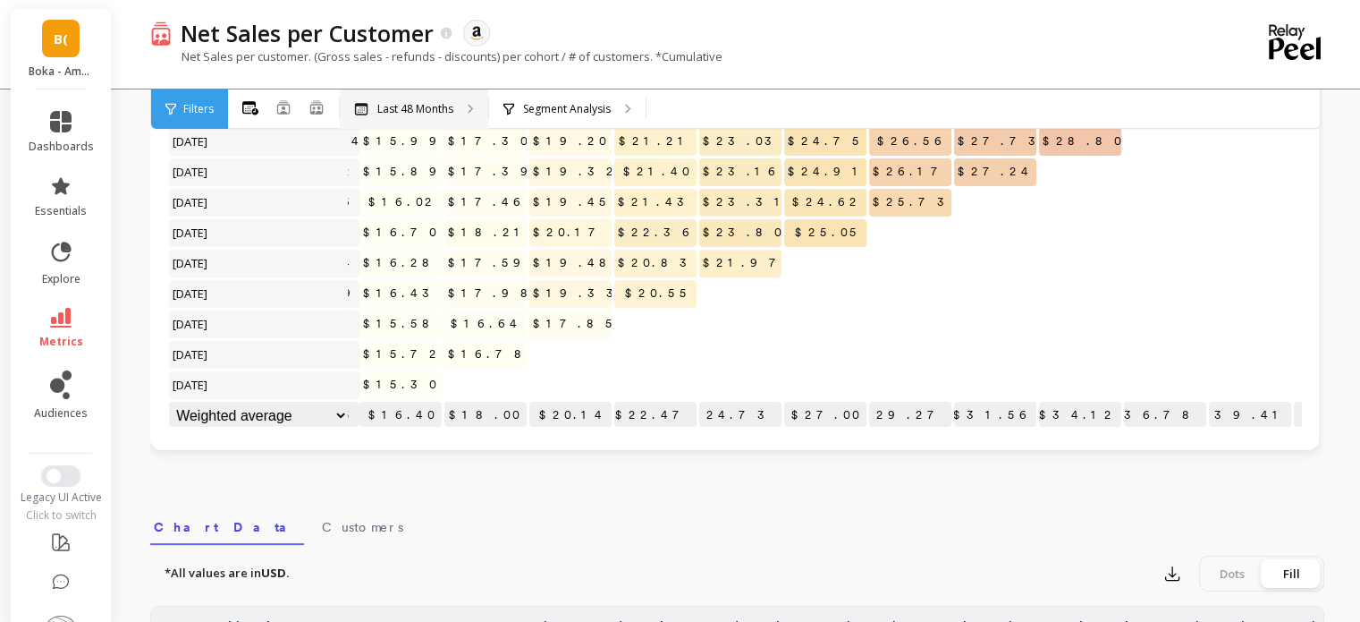
click at [432, 104] on p "Last 48 Months" at bounding box center [415, 109] width 76 height 14
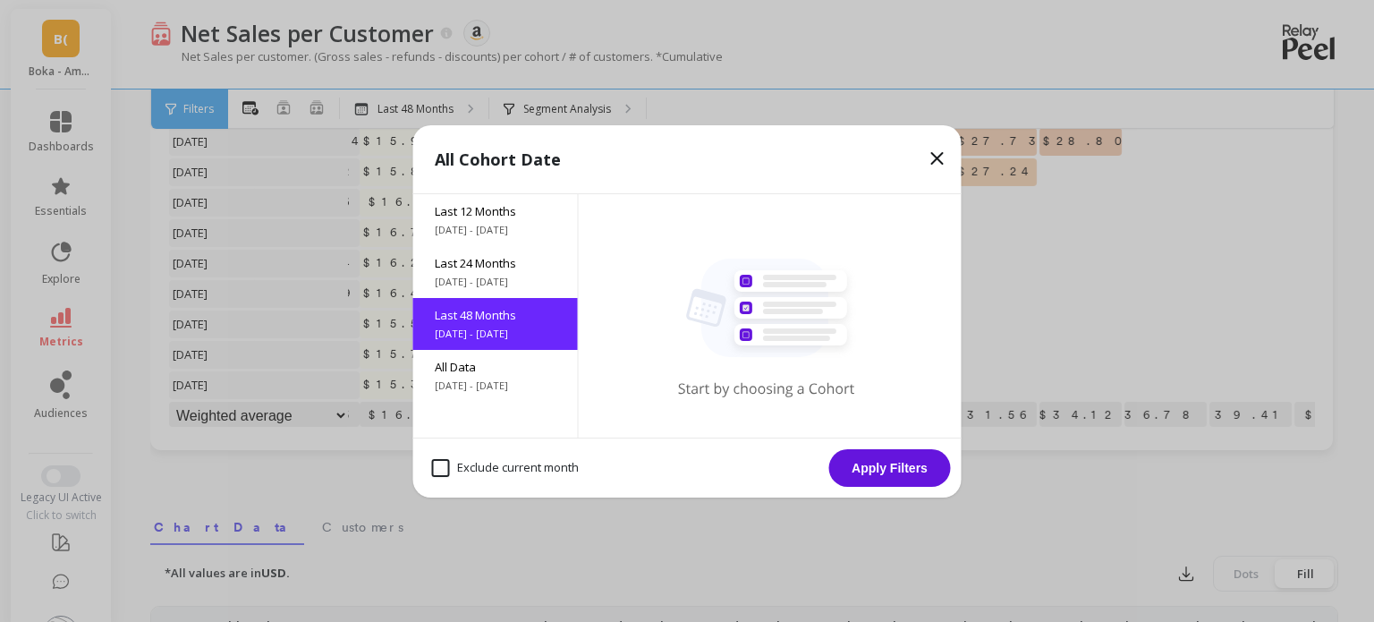
click at [927, 158] on icon at bounding box center [937, 158] width 21 height 21
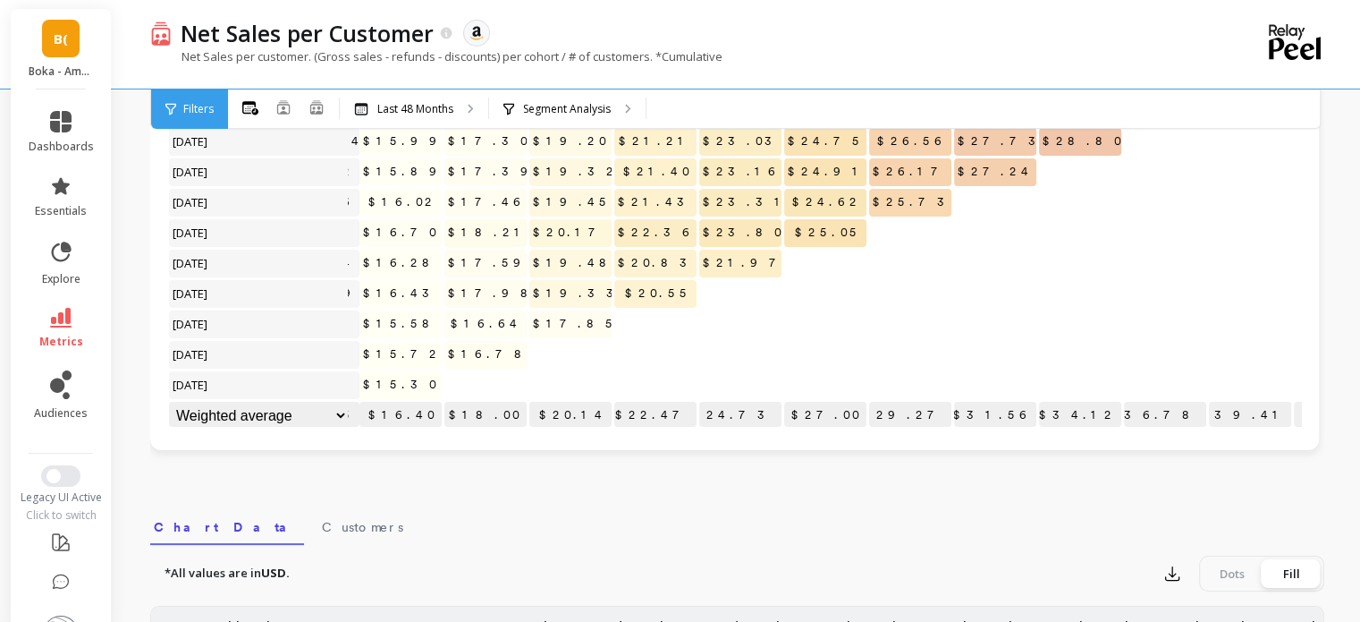
click at [482, 402] on p "$18.00" at bounding box center [486, 415] width 82 height 27
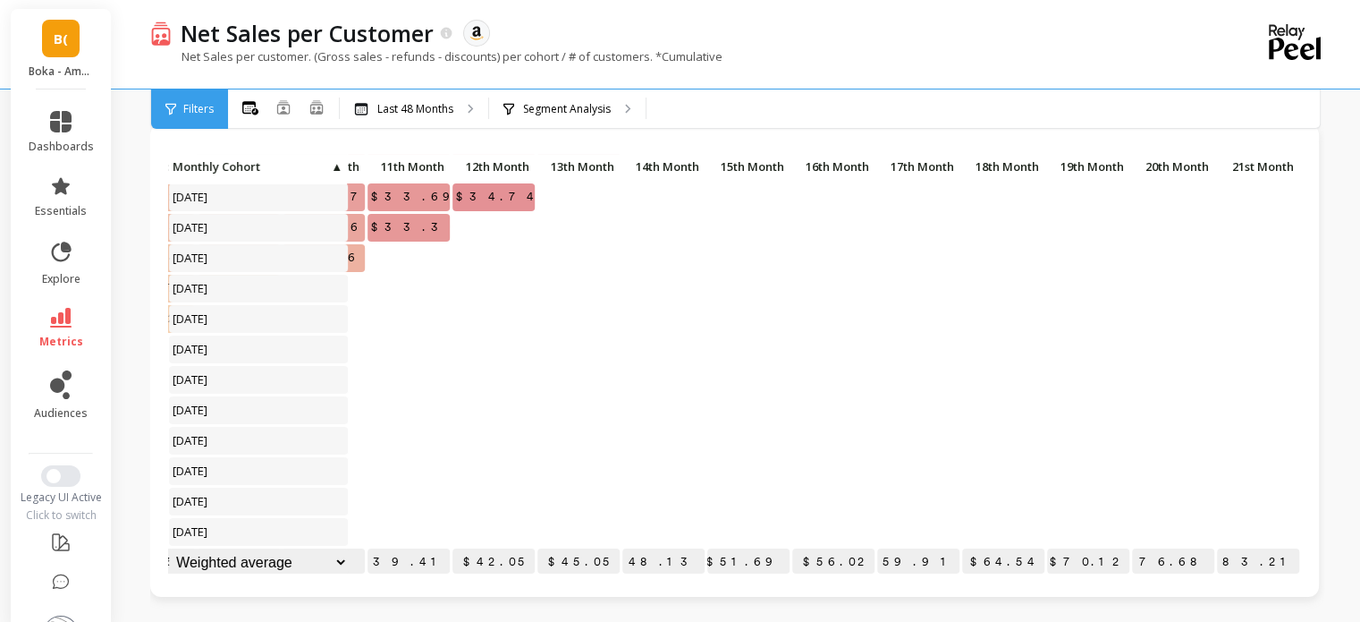
scroll to position [74, 0]
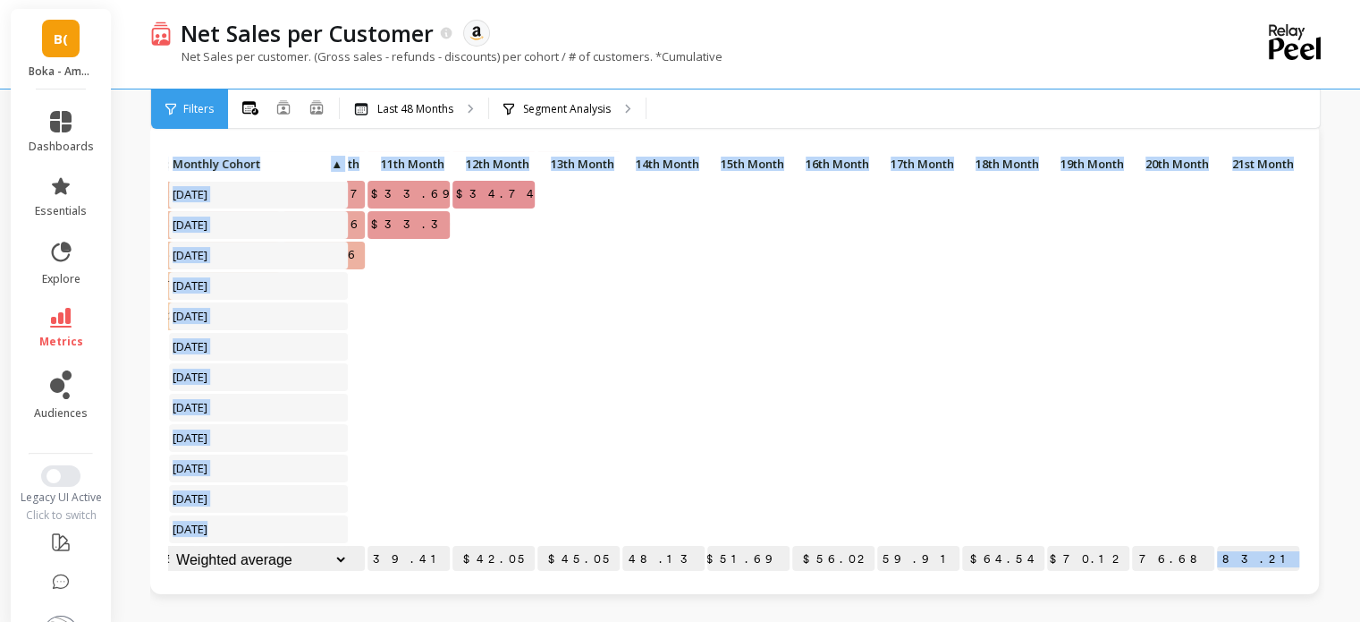
drag, startPoint x: 1248, startPoint y: 544, endPoint x: 1297, endPoint y: 543, distance: 49.2
click at [1297, 543] on div "$27.56 $29.19 $30.84 $32.53 $34.07 $35.68 $36.80 $37.77 $27.45 $29.09 $30.83 $3…" at bounding box center [734, 363] width 1133 height 425
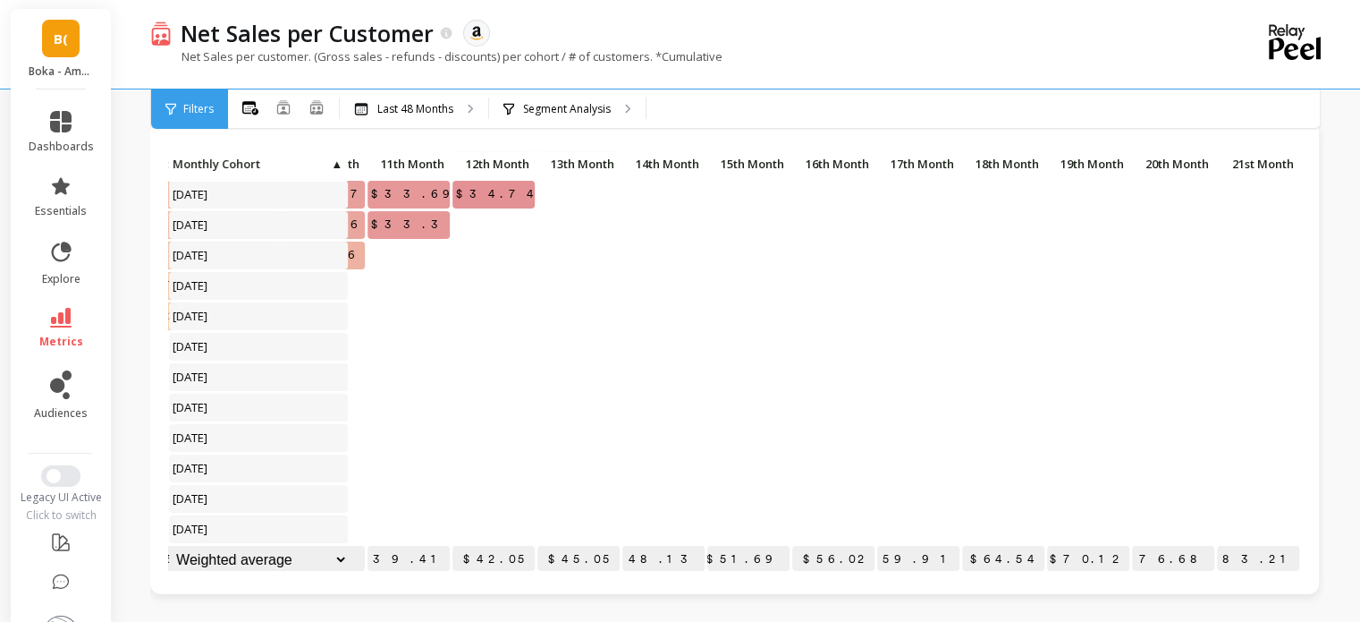
click at [1217, 521] on div at bounding box center [1258, 529] width 82 height 28
drag, startPoint x: 1239, startPoint y: 544, endPoint x: 1279, endPoint y: 544, distance: 40.2
click at [1279, 546] on p "$83.21" at bounding box center [1258, 559] width 82 height 27
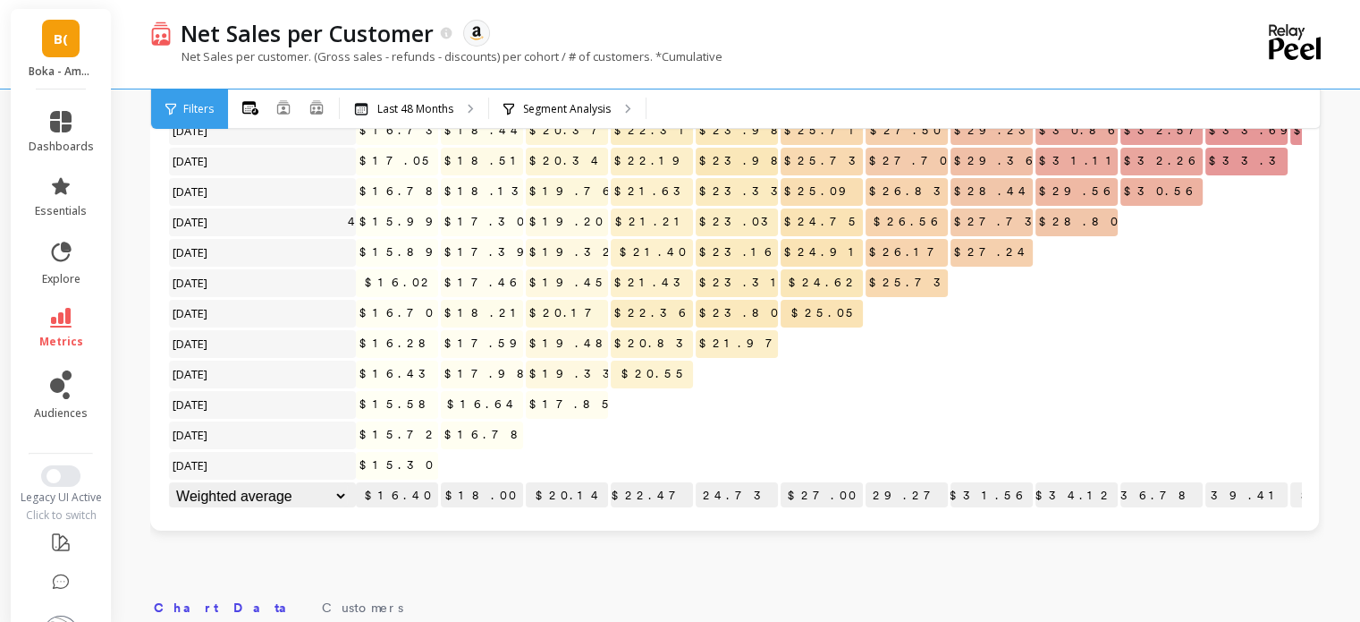
scroll to position [140, 0]
click at [53, 322] on icon at bounding box center [60, 318] width 21 height 20
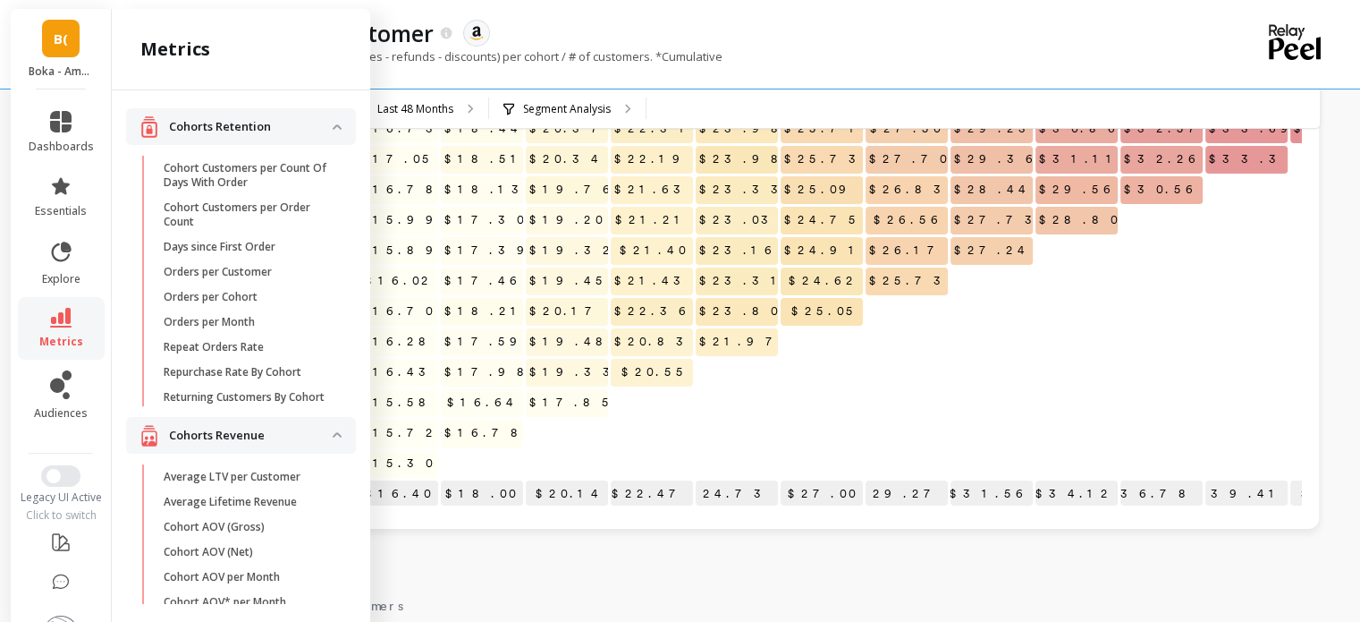
scroll to position [556, 0]
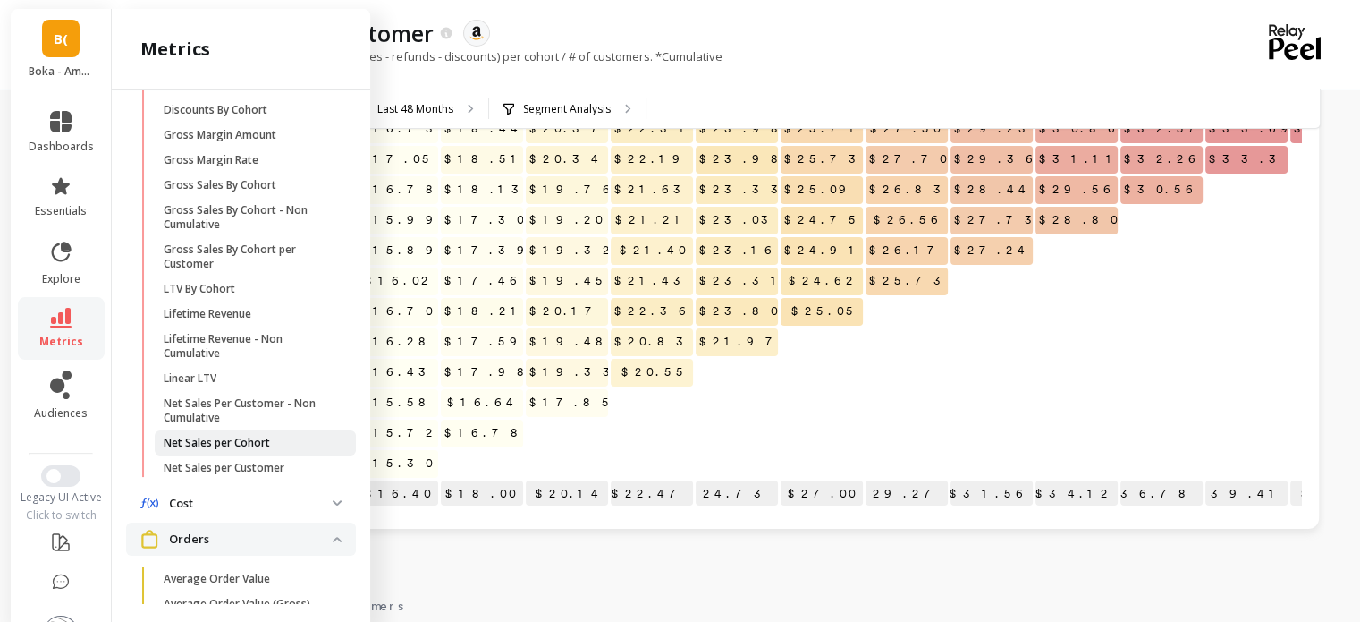
click at [225, 450] on p "Net Sales per Cohort" at bounding box center [217, 443] width 106 height 14
